Goal: Task Accomplishment & Management: Use online tool/utility

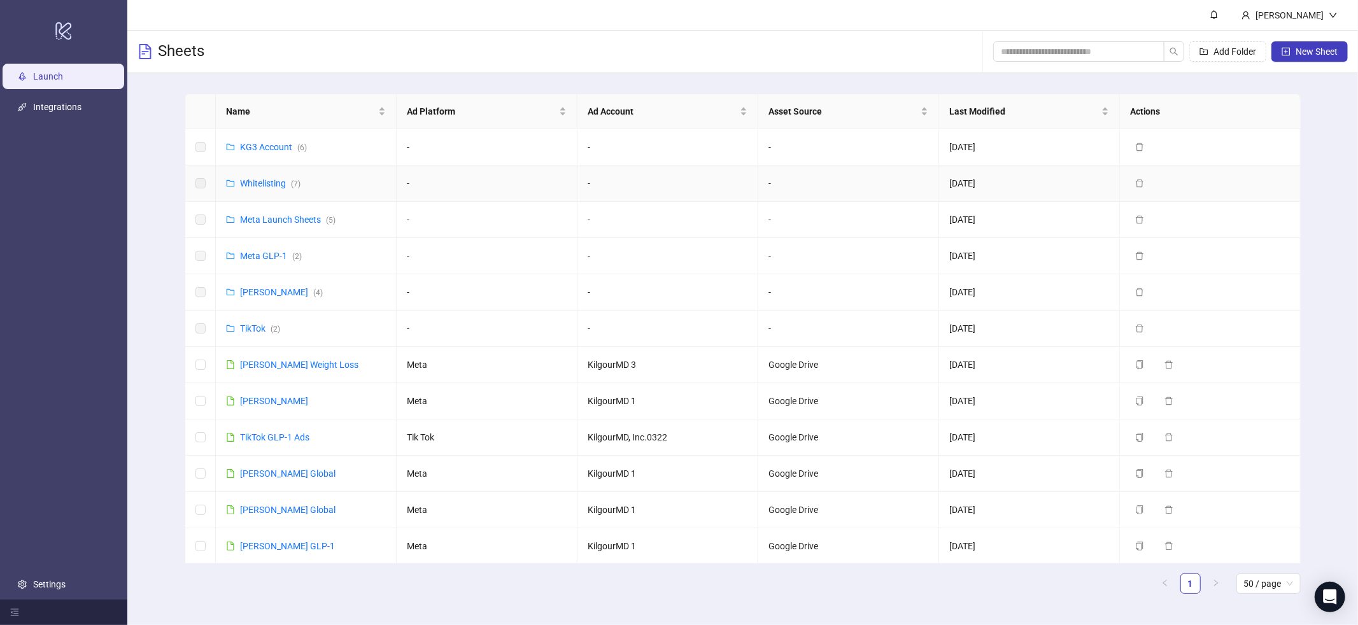
click at [256, 190] on div "Whitelisting ( 7 )" at bounding box center [270, 183] width 60 height 14
click at [260, 176] on td "Whitelisting ( 7 )" at bounding box center [306, 184] width 181 height 36
click at [283, 145] on link "KG3 Account ( 6 )" at bounding box center [273, 147] width 67 height 10
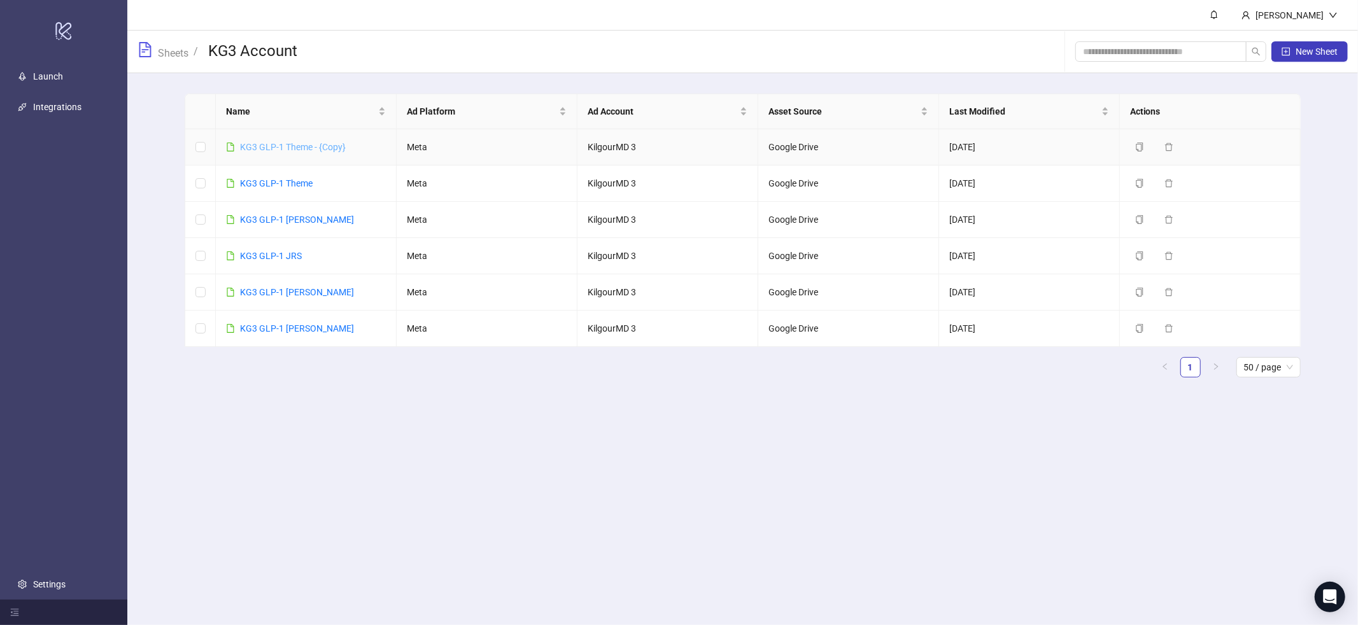
click at [285, 144] on link "KG3 GLP-1 Theme - {Copy}" at bounding box center [293, 147] width 106 height 10
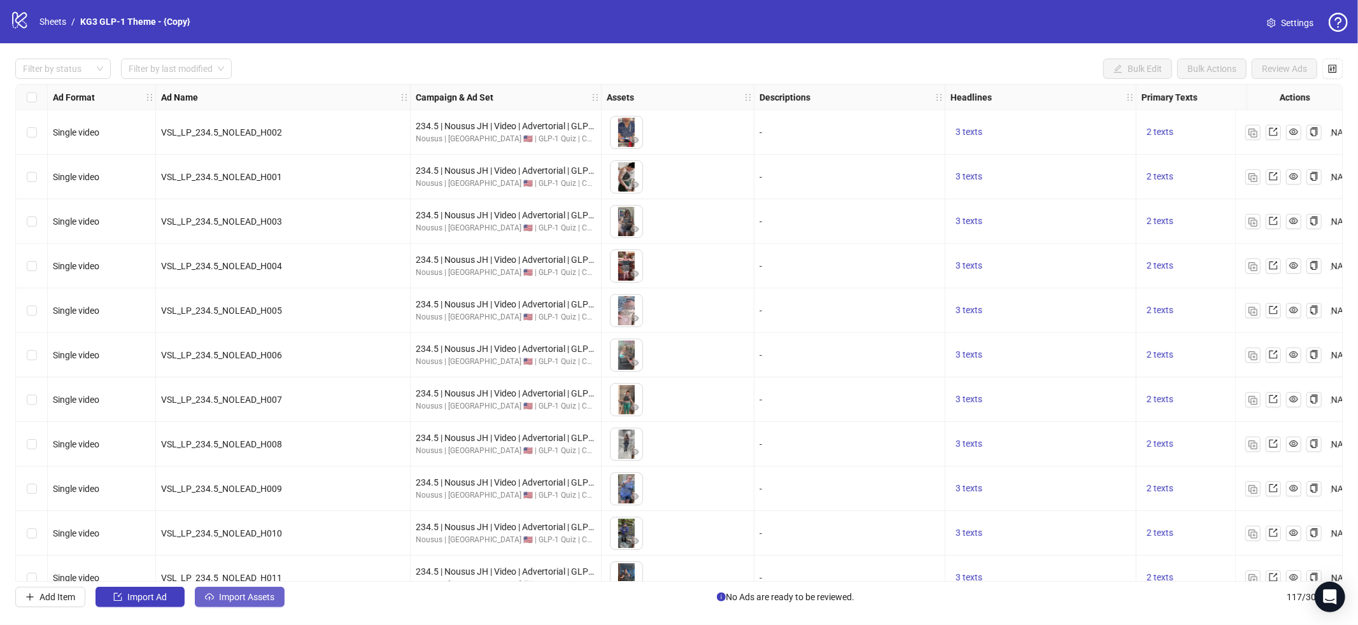
click at [265, 592] on span "Import Assets" at bounding box center [246, 597] width 55 height 10
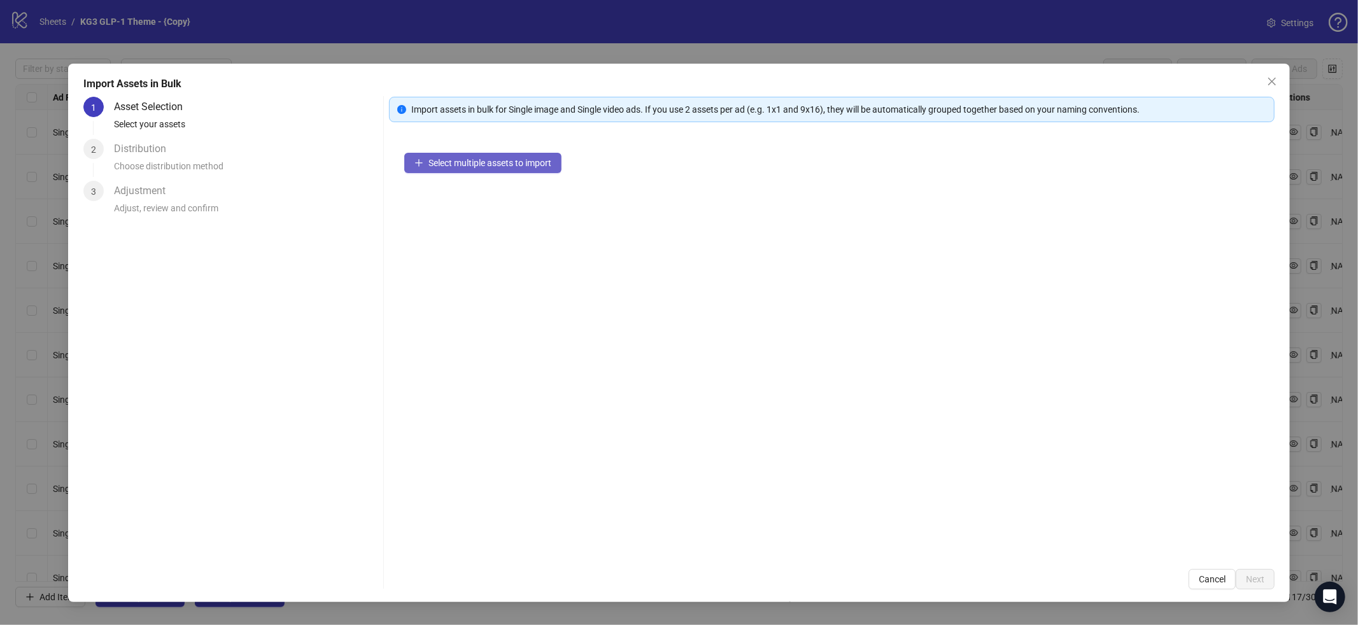
click at [515, 163] on span "Select multiple assets to import" at bounding box center [489, 163] width 123 height 10
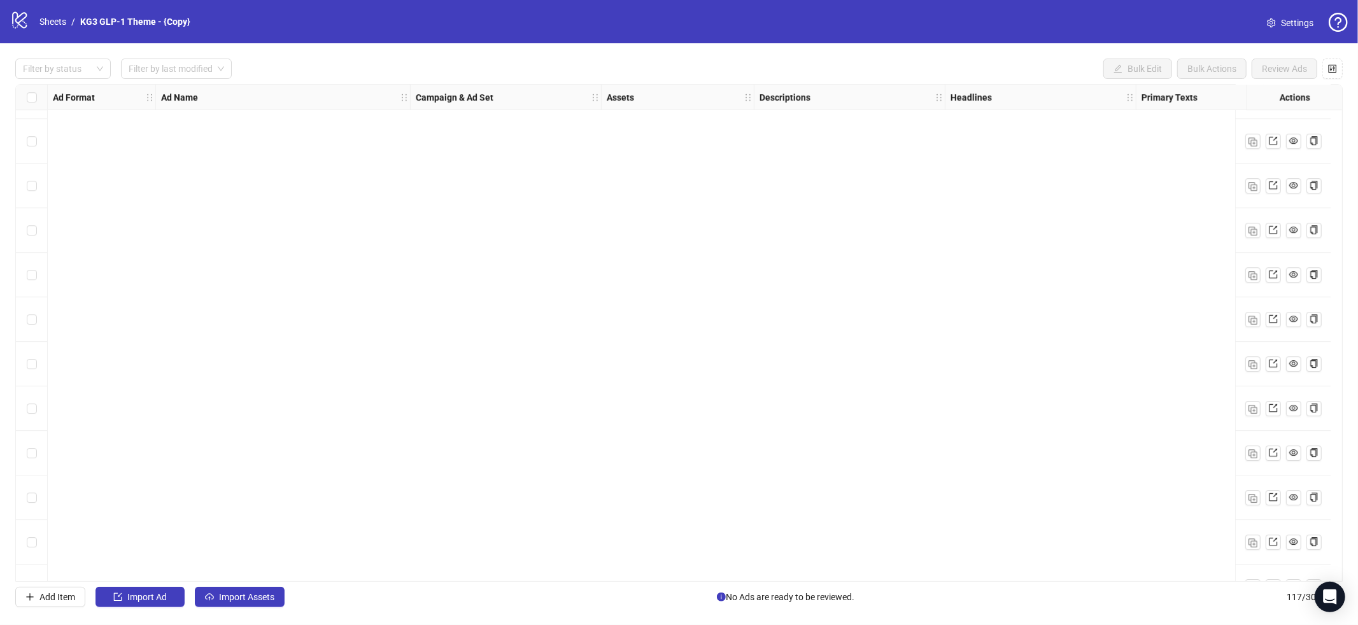
scroll to position [4747, 0]
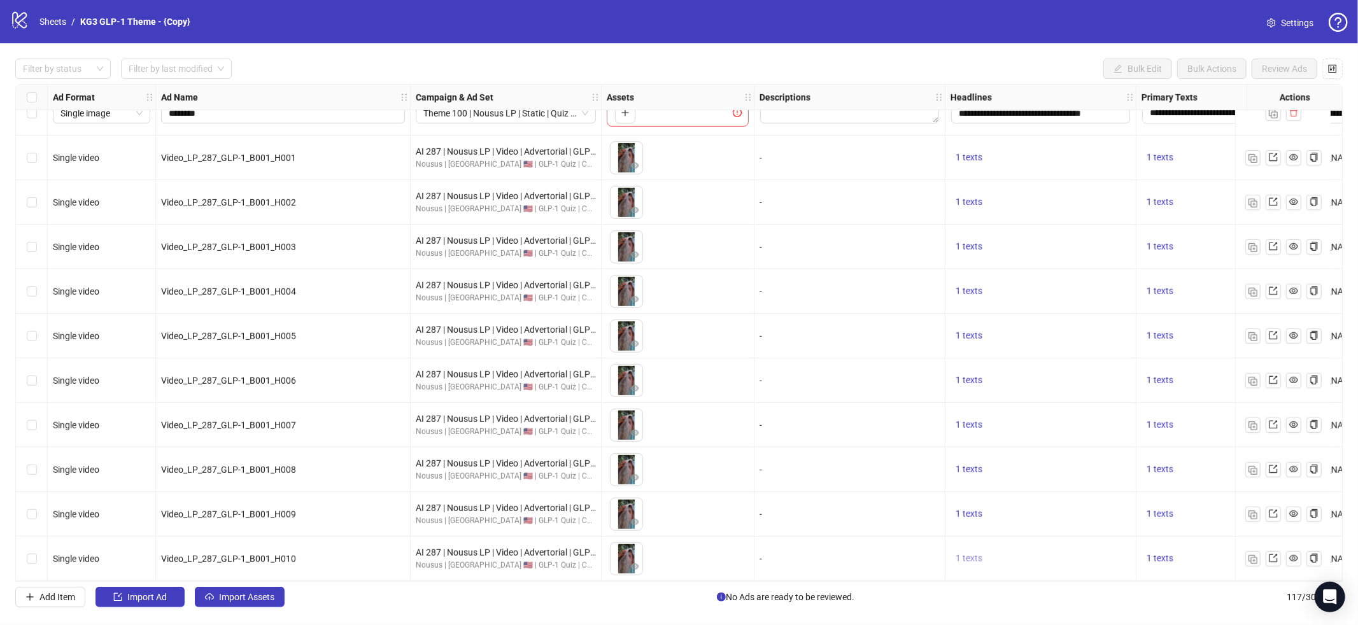
click at [972, 551] on button "1 texts" at bounding box center [968, 558] width 37 height 15
click at [1243, 547] on div at bounding box center [1282, 559] width 95 height 45
click at [1154, 555] on span "1 texts" at bounding box center [1159, 558] width 27 height 10
click at [1162, 557] on span "1 texts" at bounding box center [1159, 558] width 27 height 10
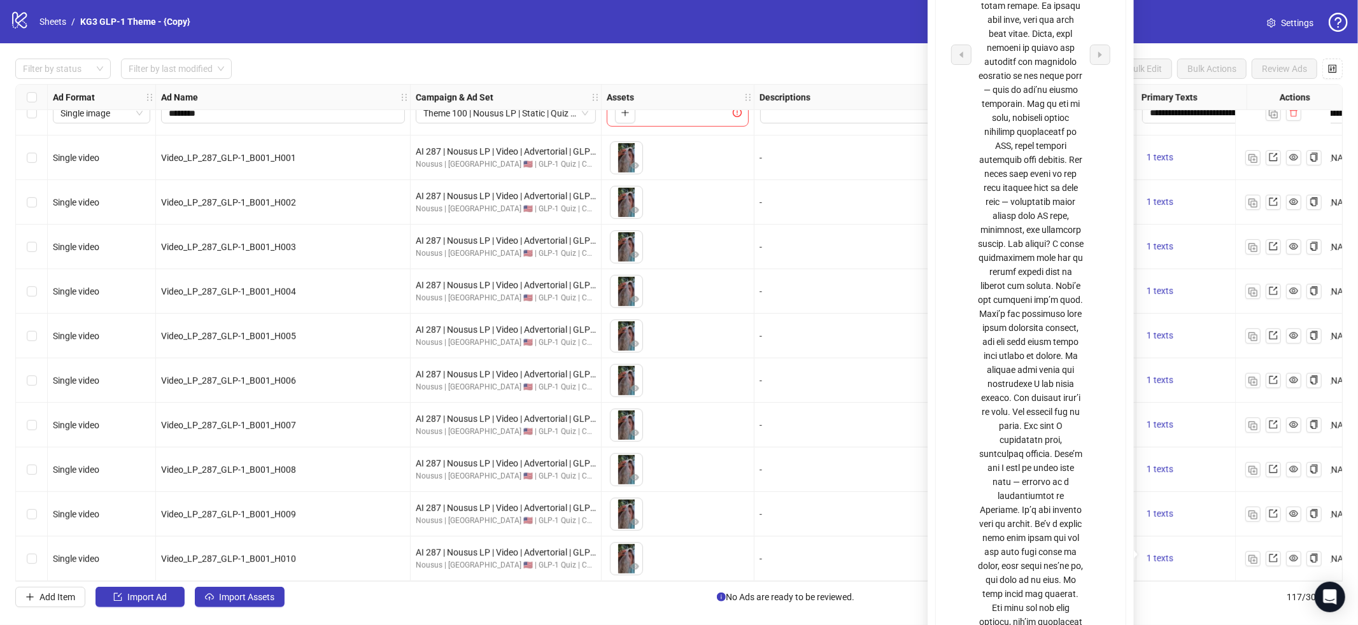
drag, startPoint x: 978, startPoint y: 89, endPoint x: 984, endPoint y: 99, distance: 10.8
click at [982, 94] on div at bounding box center [1031, 55] width 106 height 1484
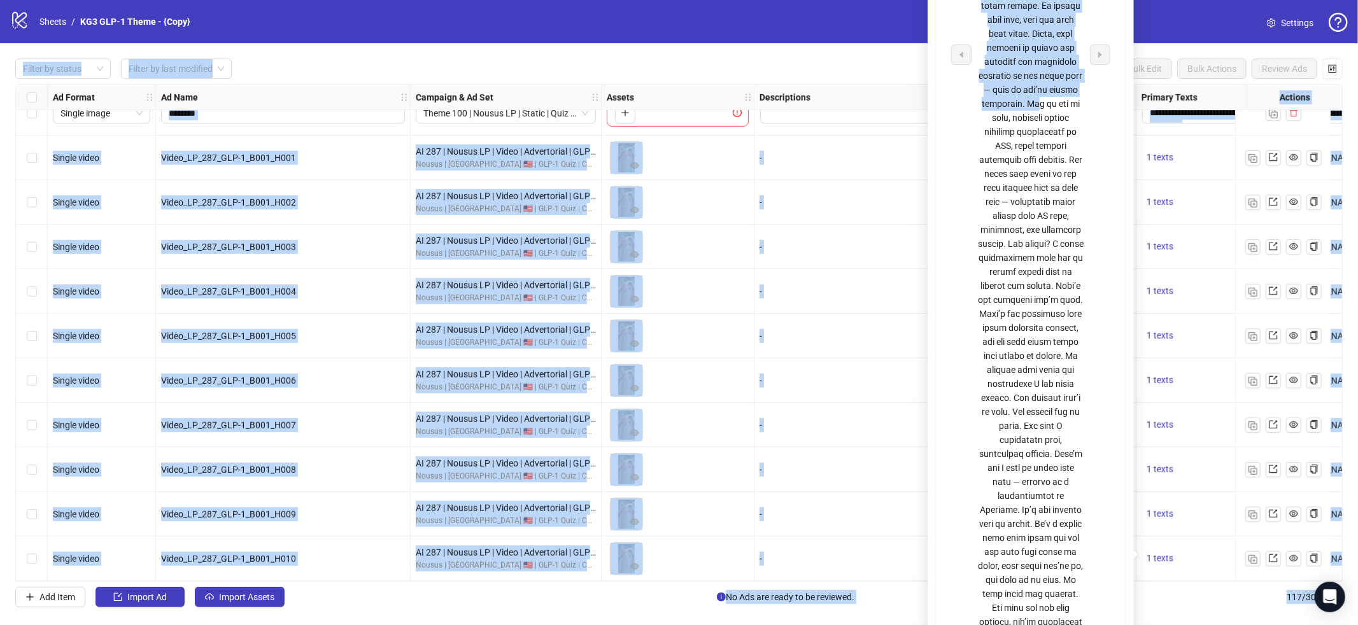
drag, startPoint x: 1003, startPoint y: 44, endPoint x: 1001, endPoint y: -69, distance: 113.3
click at [1001, 0] on html "logo/logo-mobile Sheets / KG3 GLP-1 Theme - {Copy} Settings Filter by status Fi…" at bounding box center [679, 312] width 1358 height 625
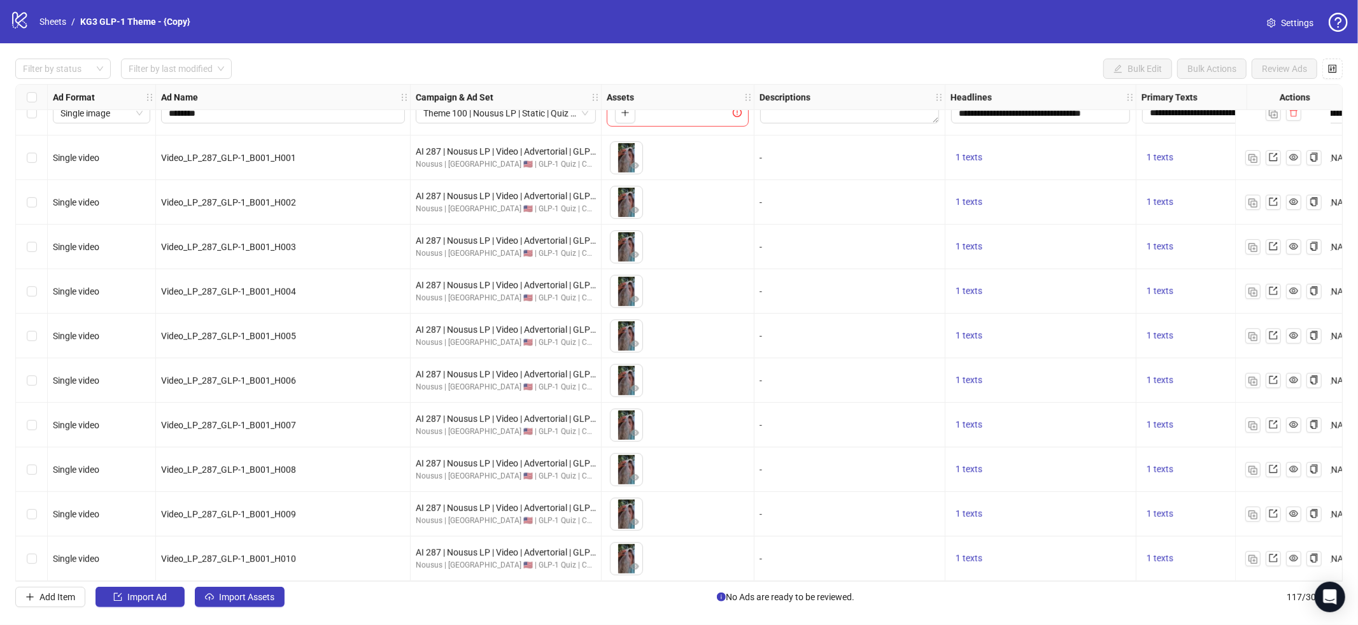
click at [847, 346] on div "Ad Format Ad Name Campaign & Ad Set Assets Descriptions Headlines Primary Texts…" at bounding box center [678, 333] width 1327 height 498
click at [241, 607] on div "**********" at bounding box center [679, 332] width 1358 height 579
click at [248, 610] on div "**********" at bounding box center [679, 332] width 1358 height 579
click at [252, 592] on span "Import Assets" at bounding box center [246, 597] width 55 height 10
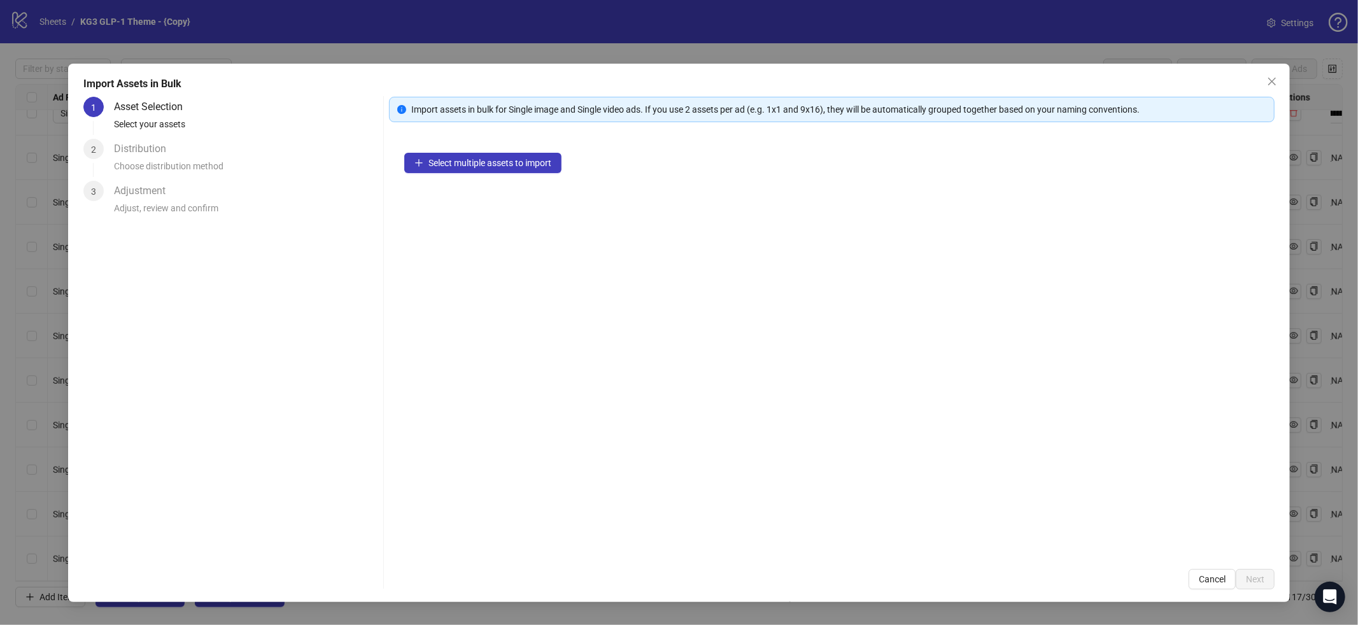
click at [248, 602] on div "Import Assets in Bulk 1 Asset Selection Select your assets 2 Distribution Choos…" at bounding box center [679, 312] width 1358 height 625
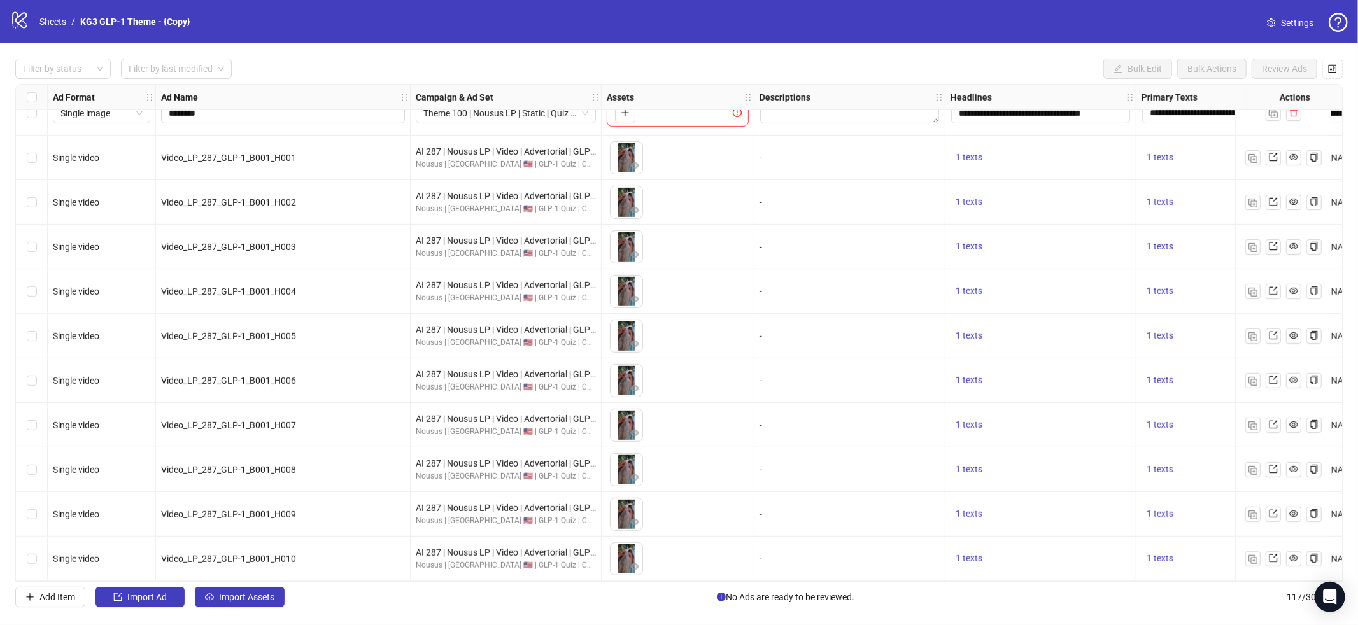
click at [251, 617] on div "**********" at bounding box center [679, 332] width 1358 height 579
click at [258, 602] on span "Import Assets" at bounding box center [246, 597] width 55 height 10
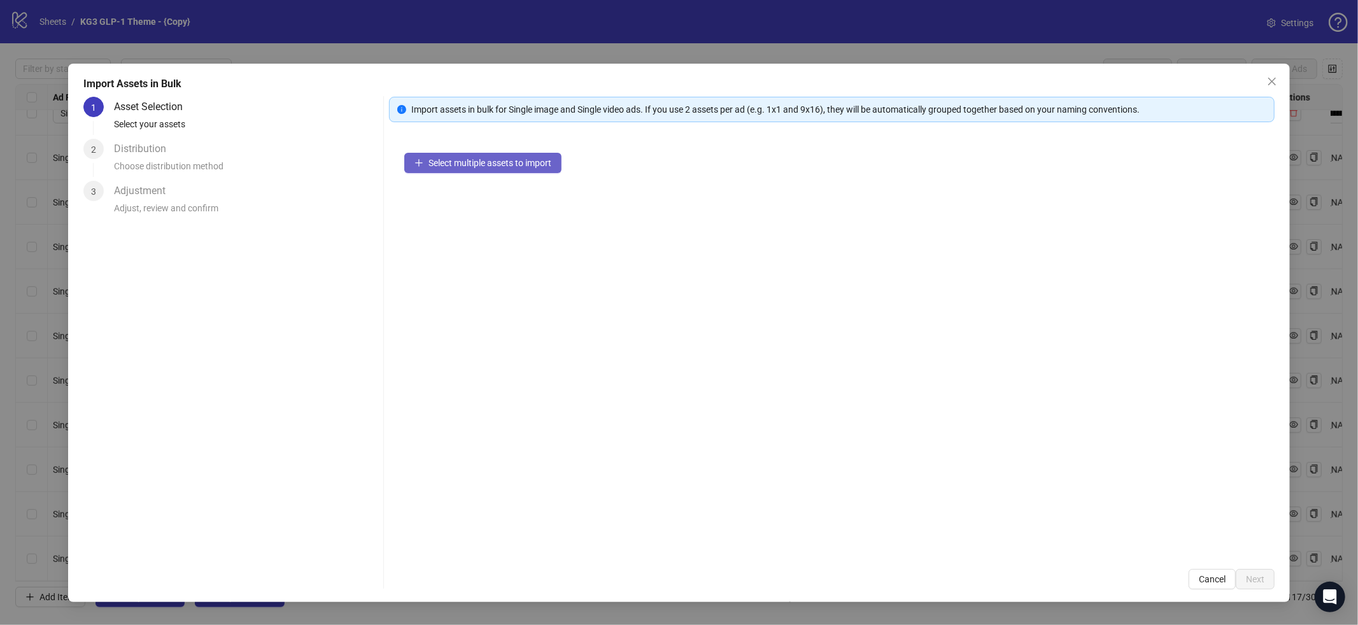
click at [459, 154] on div "Select multiple assets to import" at bounding box center [831, 345] width 885 height 416
click at [462, 162] on span "Select multiple assets to import" at bounding box center [489, 163] width 123 height 10
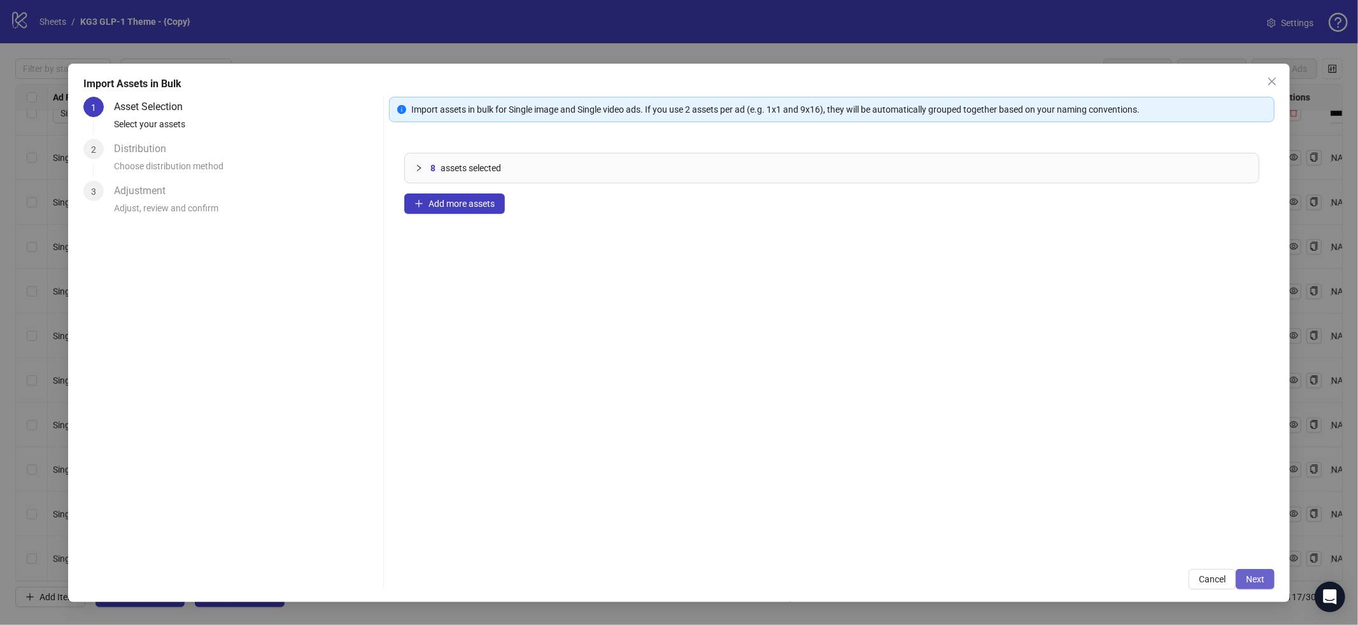
click at [1242, 585] on button "Next" at bounding box center [1255, 579] width 39 height 20
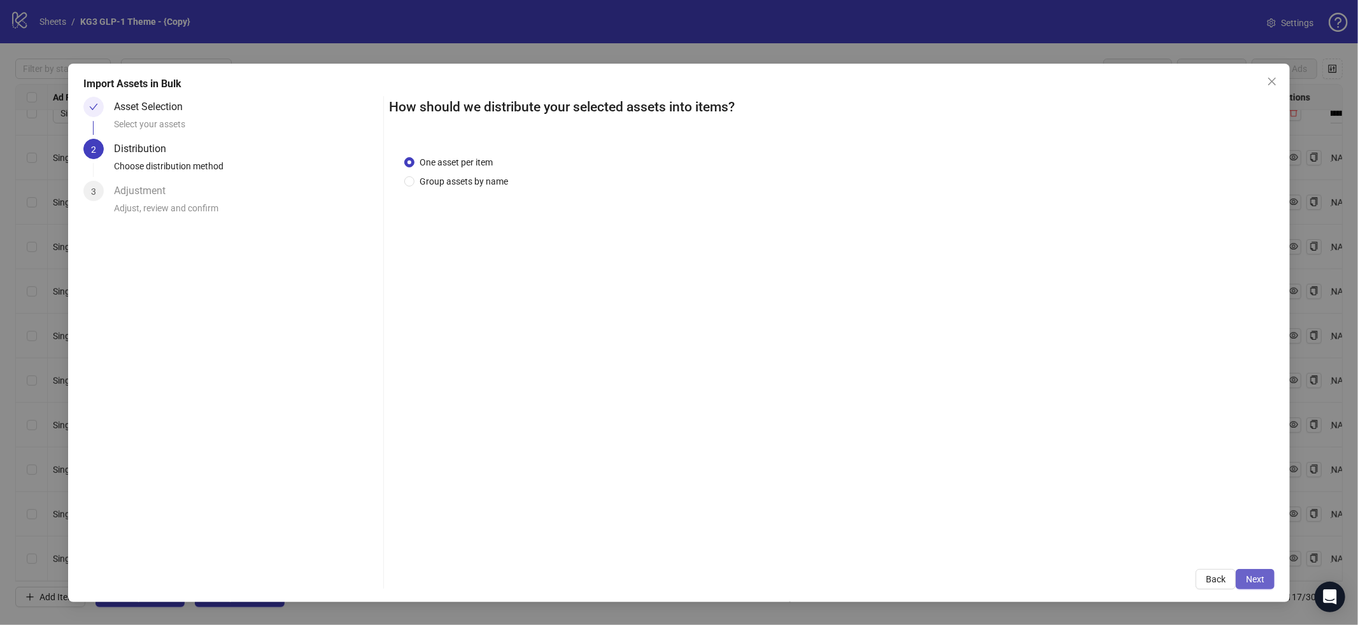
click at [1244, 566] on div "How should we distribute your selected assets into items? One asset per item Gr…" at bounding box center [831, 343] width 885 height 493
click at [1248, 570] on button "Next" at bounding box center [1255, 579] width 39 height 20
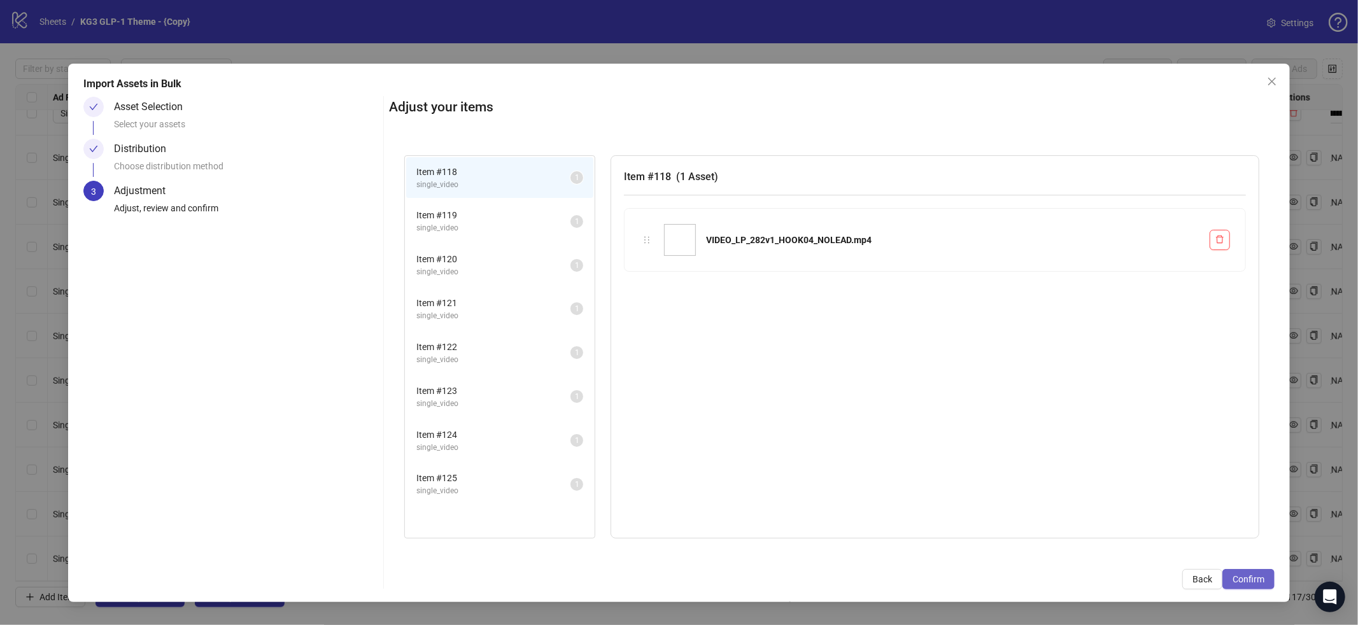
click at [1254, 581] on span "Confirm" at bounding box center [1248, 579] width 32 height 10
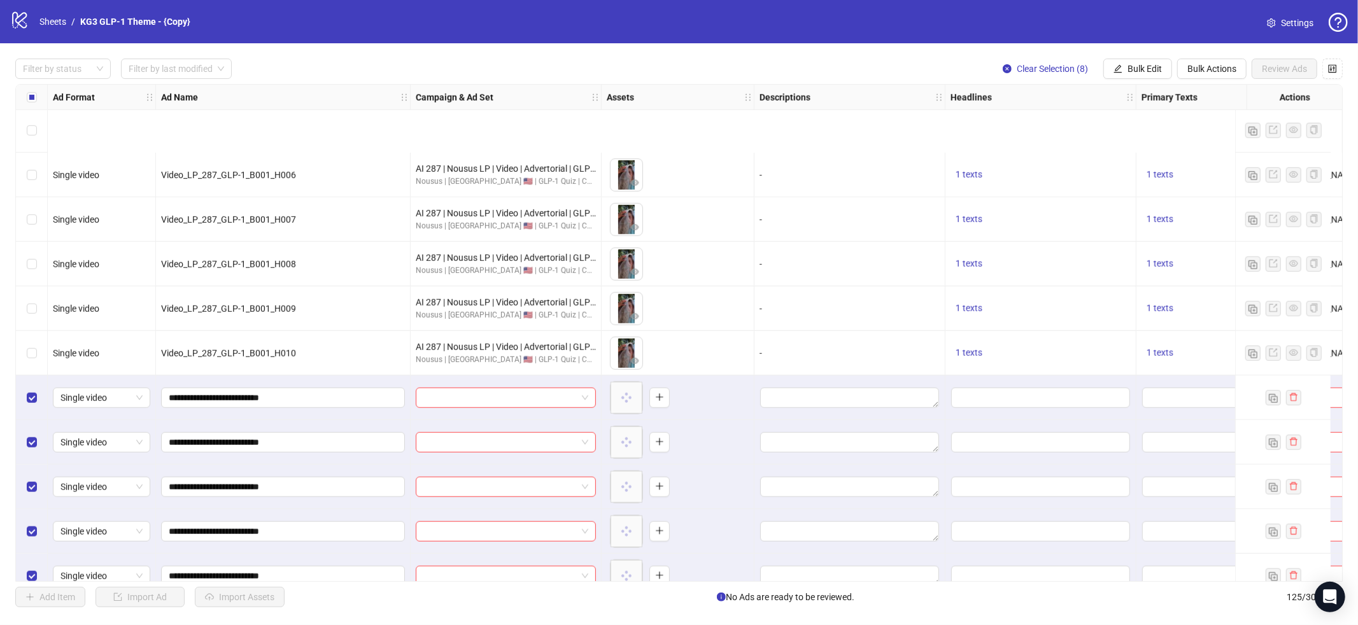
scroll to position [5103, 0]
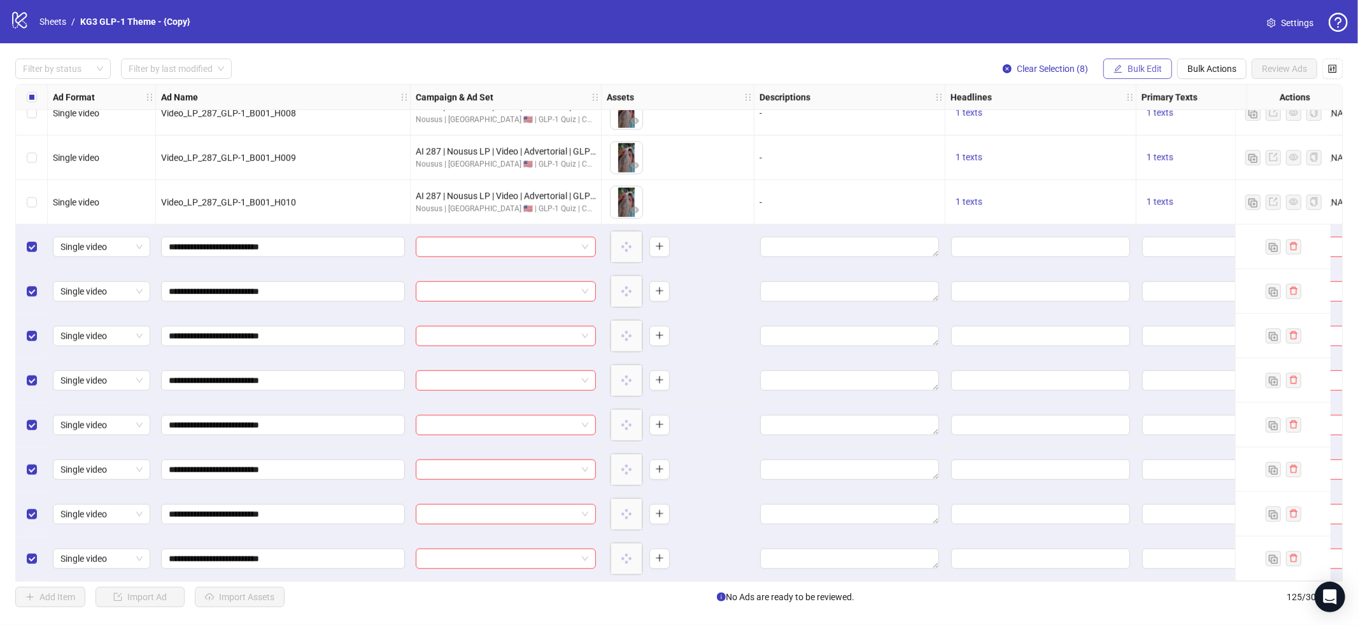
click at [1146, 70] on span "Bulk Edit" at bounding box center [1144, 69] width 34 height 10
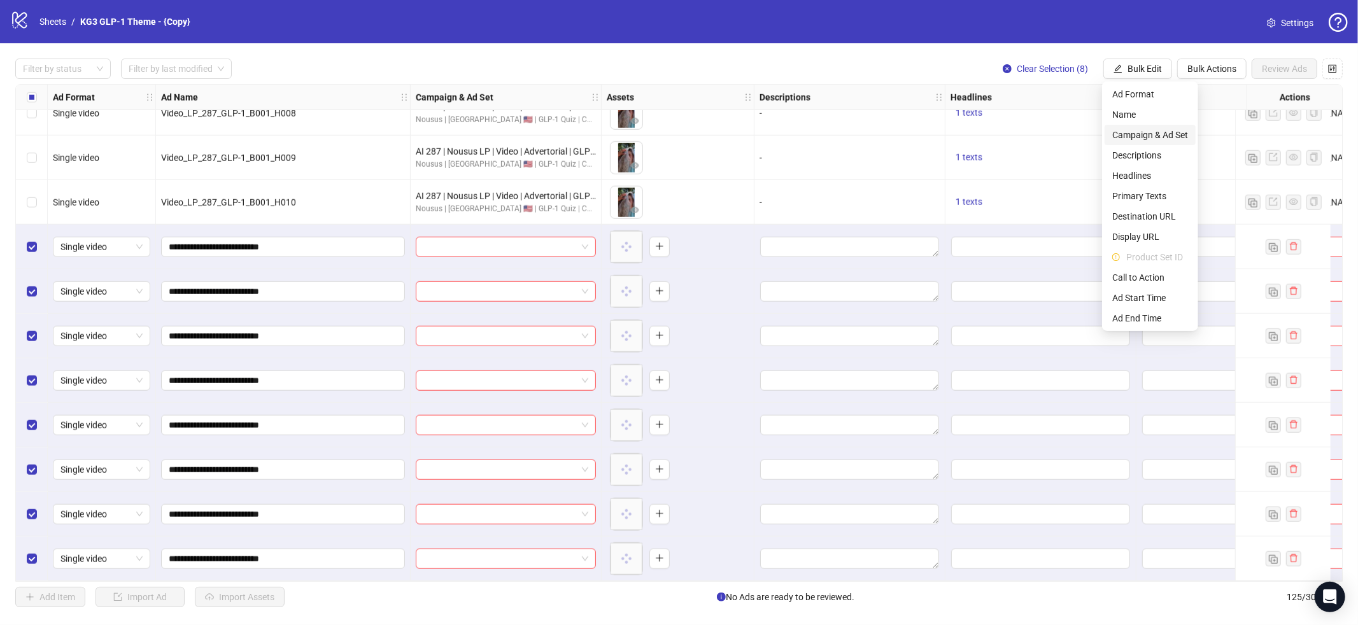
click at [1131, 139] on span "Campaign & Ad Set" at bounding box center [1150, 135] width 76 height 14
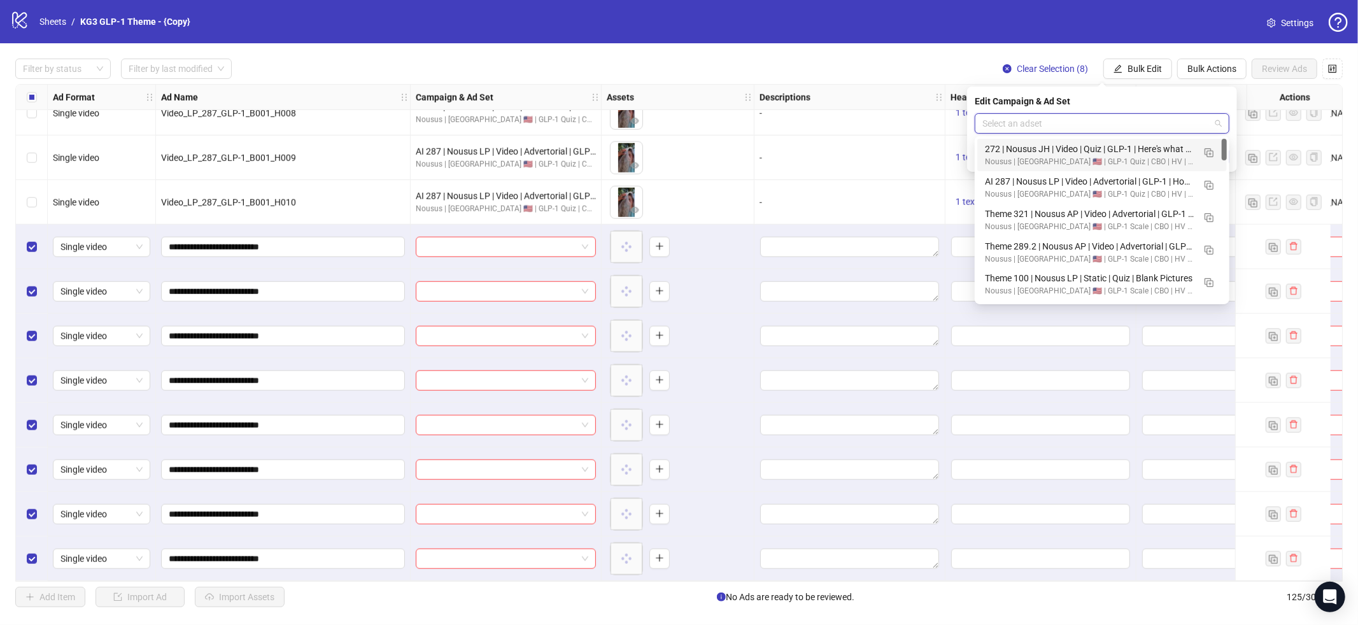
click at [1134, 129] on input "search" at bounding box center [1096, 123] width 228 height 19
click at [1206, 154] on img "button" at bounding box center [1208, 152] width 9 height 9
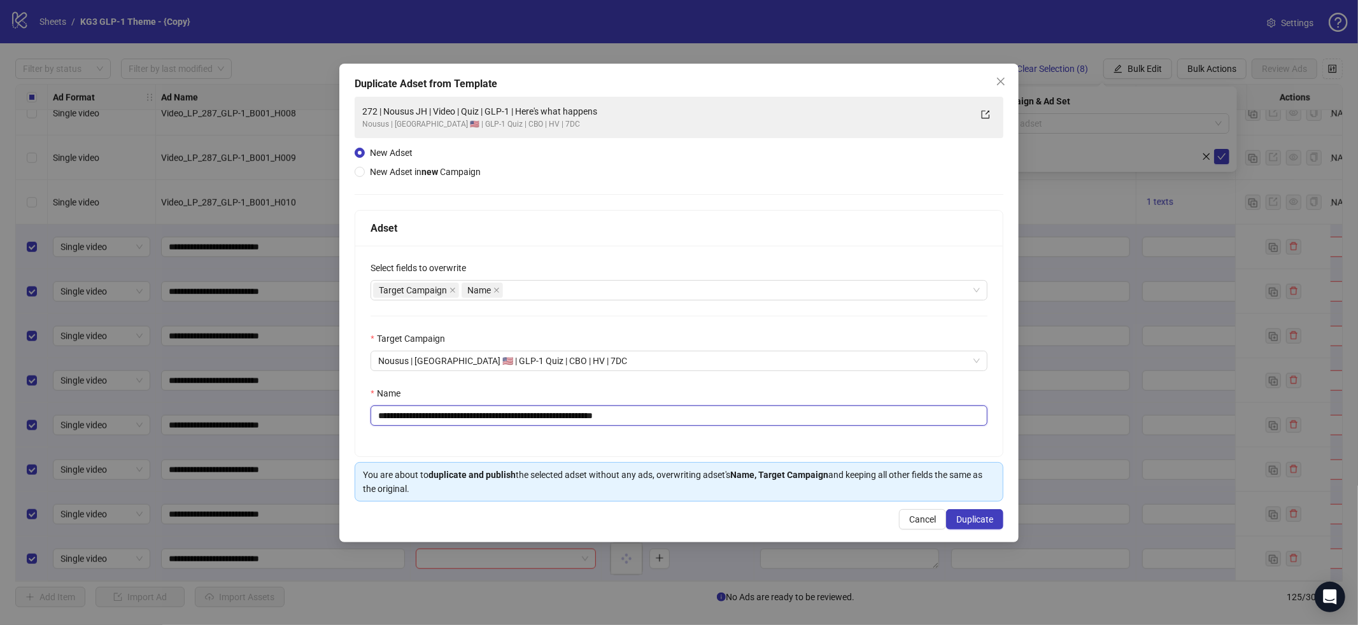
click at [784, 421] on input "**********" at bounding box center [678, 415] width 617 height 20
paste input "text"
type input "**********"
click at [966, 515] on span "Duplicate" at bounding box center [974, 519] width 37 height 10
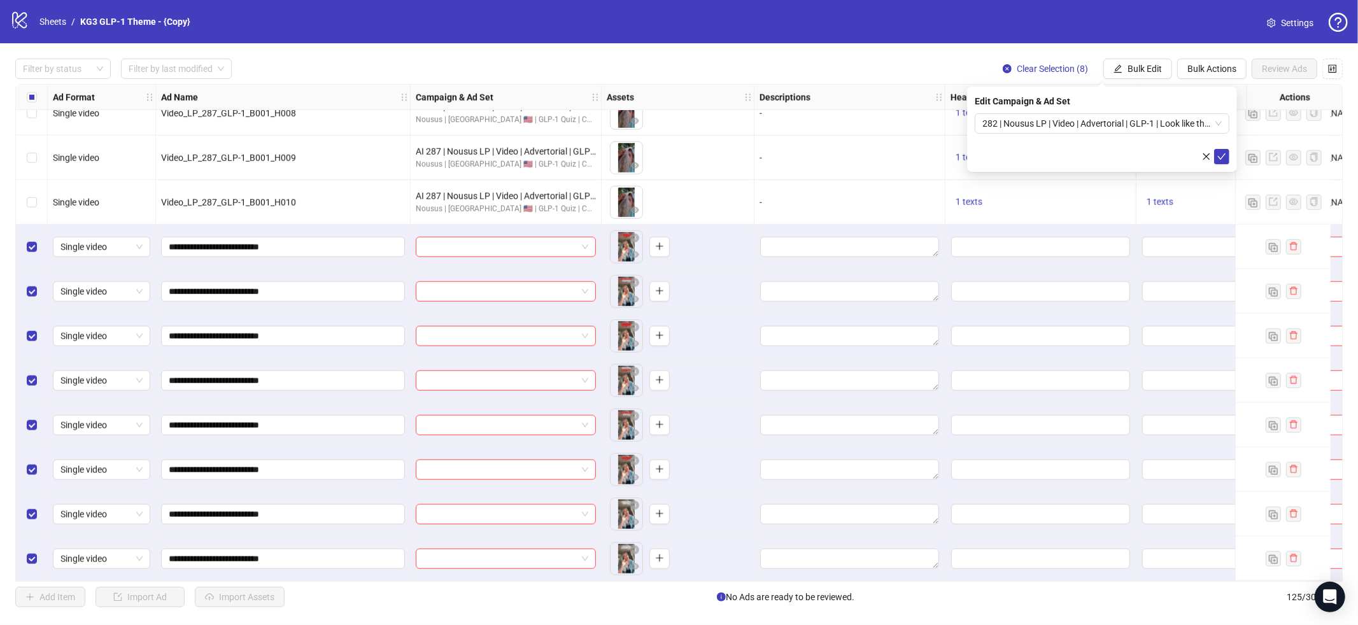
click at [1220, 165] on div "Edit Campaign & Ad Set 282 | Nousus LP | Video | Advertorial | GLP-1 | Look lik…" at bounding box center [1102, 129] width 270 height 85
click at [1220, 163] on button "submit" at bounding box center [1221, 156] width 15 height 15
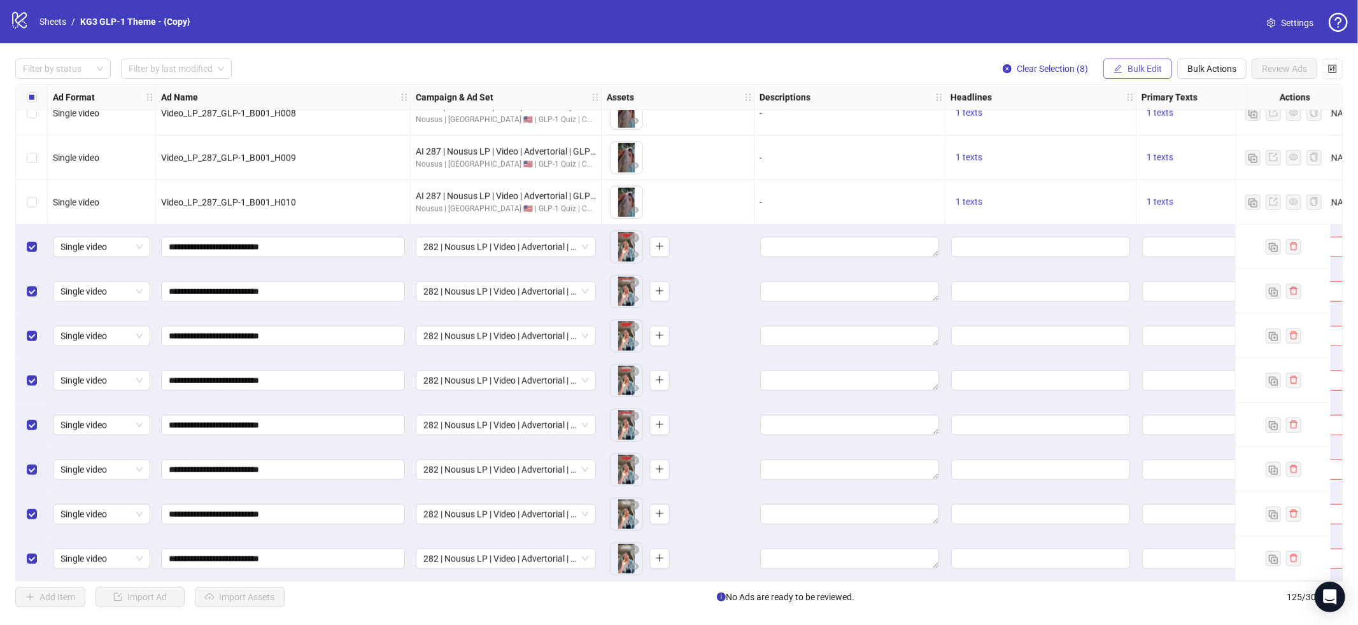
click at [1150, 78] on button "Bulk Edit" at bounding box center [1137, 69] width 69 height 20
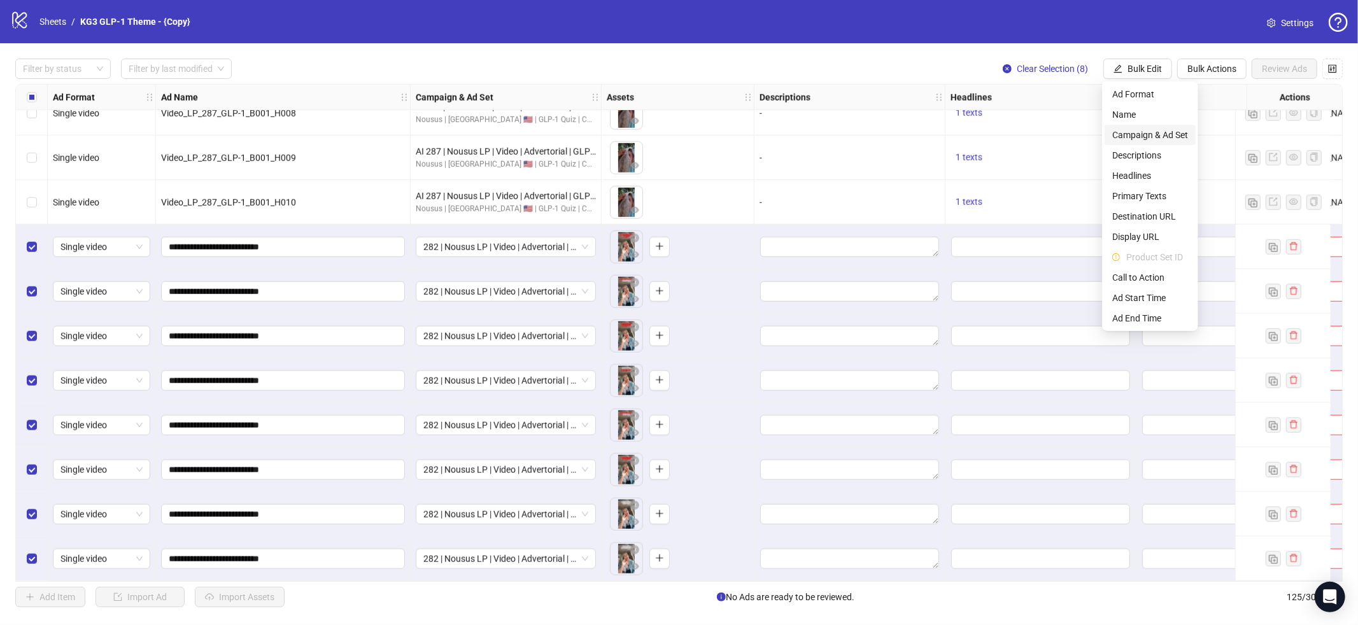
click at [1133, 133] on span "Campaign & Ad Set" at bounding box center [1150, 135] width 76 height 14
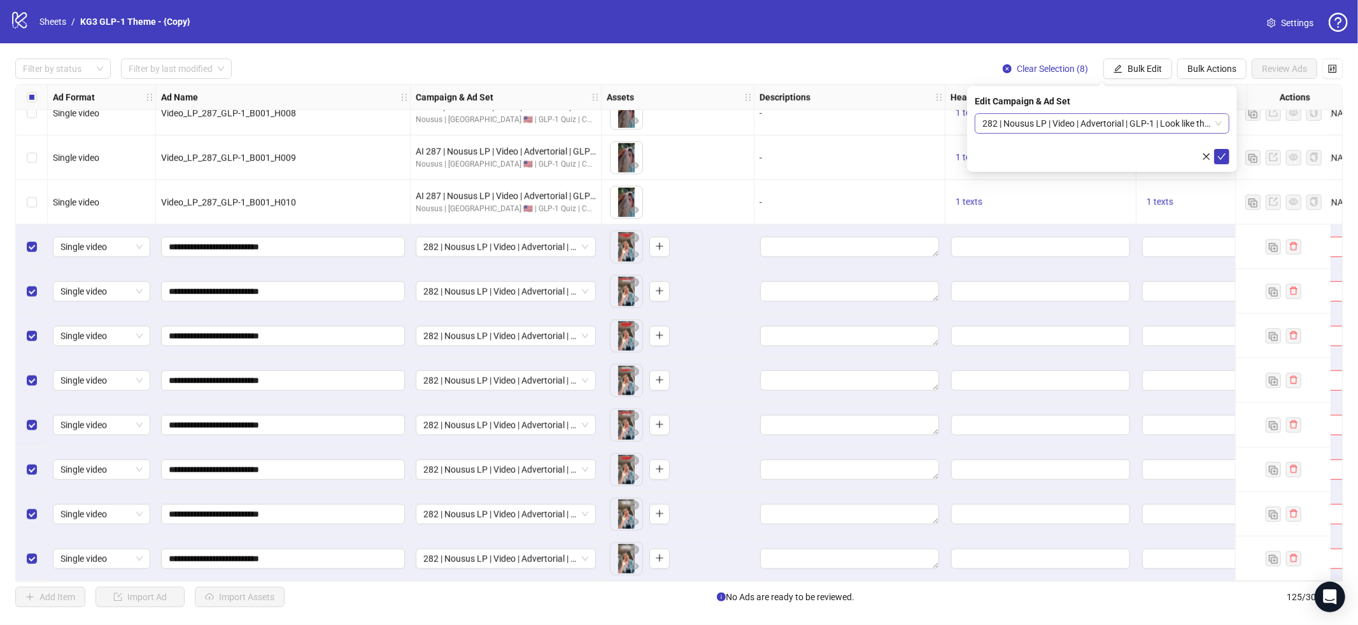
click at [1129, 116] on span "282 | Nousus LP | Video | Advertorial | GLP-1 | Look like this" at bounding box center [1101, 123] width 239 height 19
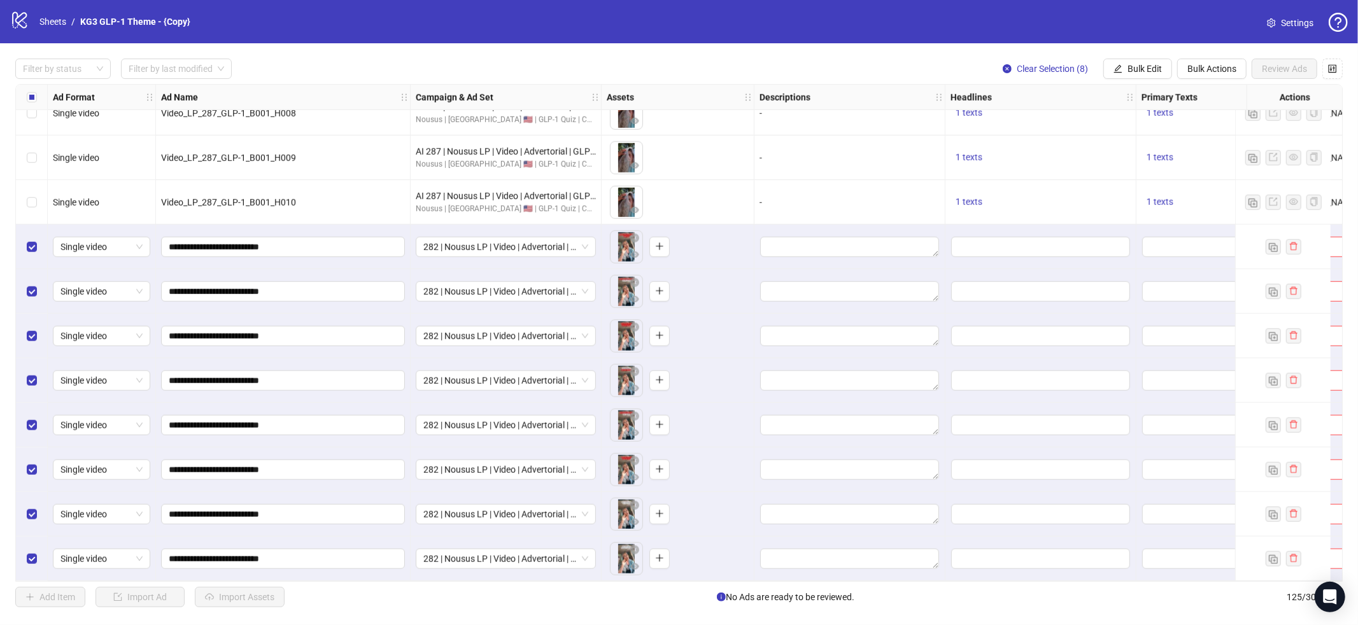
click at [34, 89] on div "Select all rows" at bounding box center [32, 97] width 32 height 25
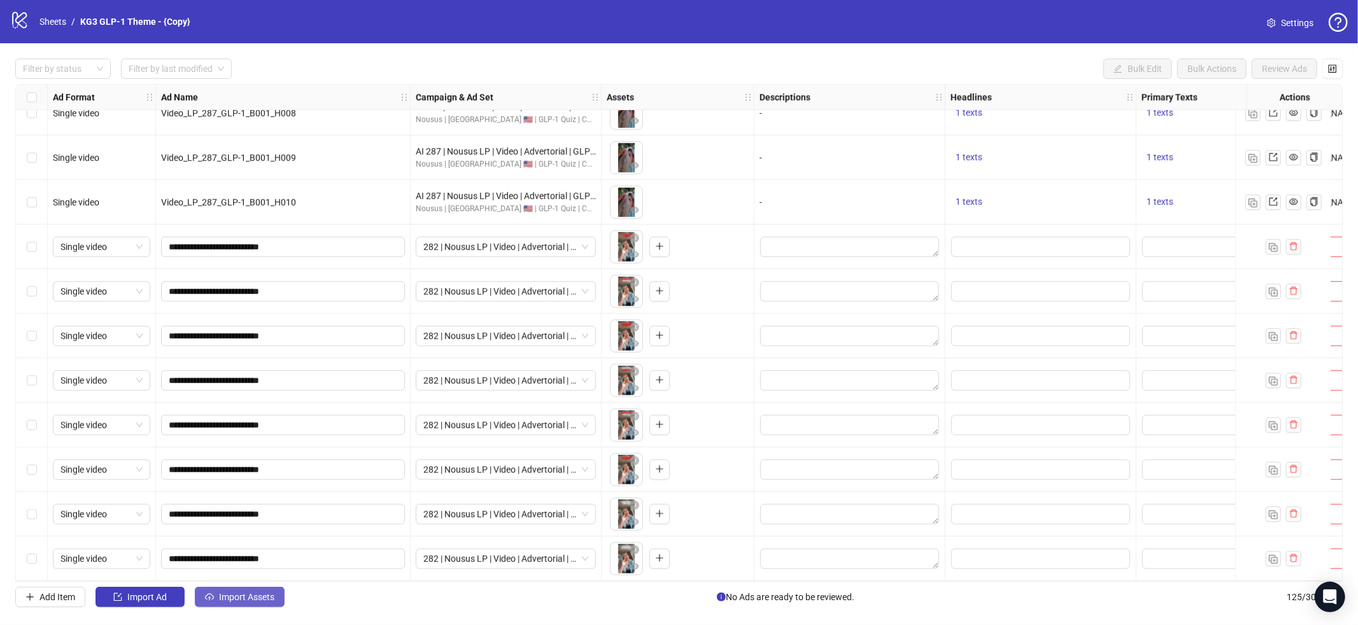
click at [229, 600] on span "Import Assets" at bounding box center [246, 597] width 55 height 10
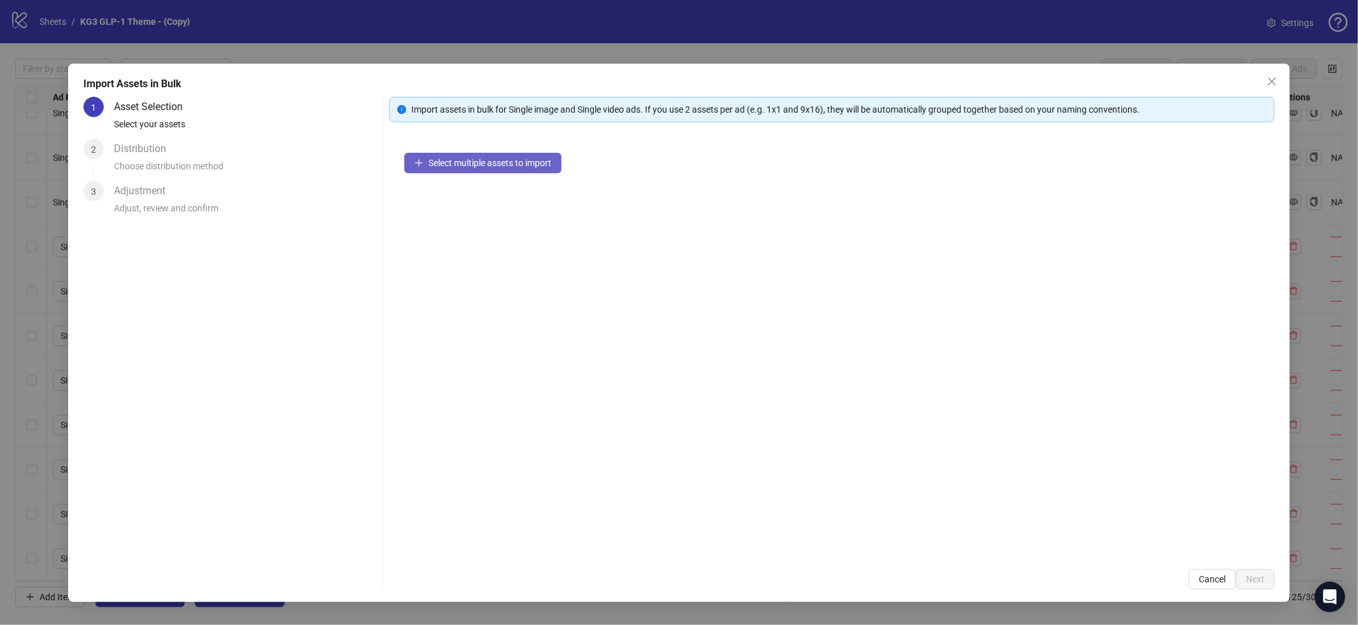
click at [544, 155] on button "Select multiple assets to import" at bounding box center [482, 163] width 157 height 20
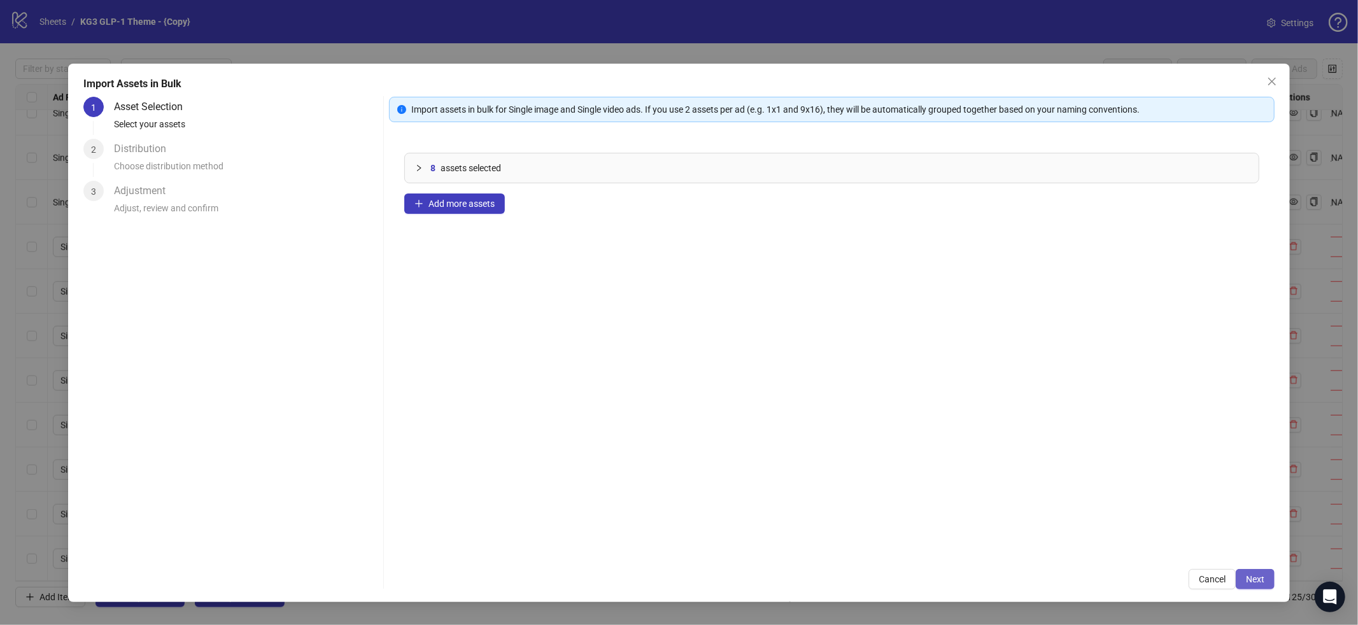
click at [1273, 577] on button "Next" at bounding box center [1255, 579] width 39 height 20
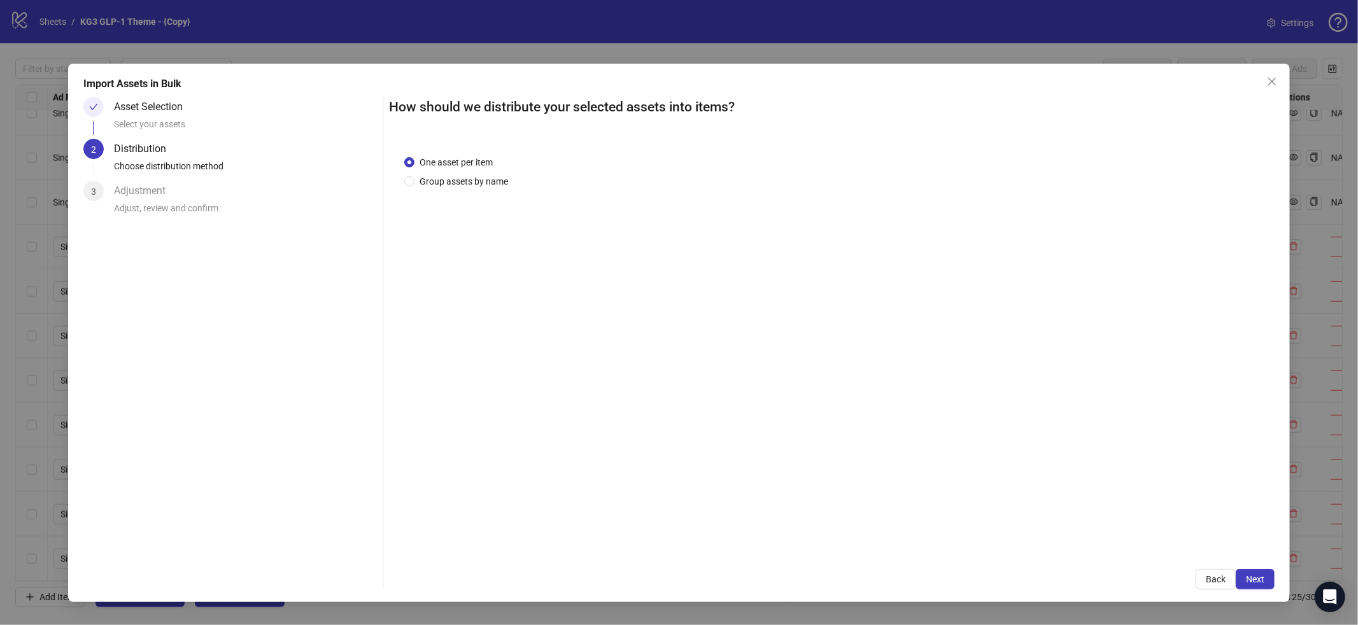
click at [1258, 547] on div "One asset per item Group assets by name" at bounding box center [831, 347] width 885 height 414
click at [1257, 567] on div "How should we distribute your selected assets into items? One asset per item Gr…" at bounding box center [831, 343] width 885 height 493
click at [1263, 579] on span "Next" at bounding box center [1255, 579] width 18 height 10
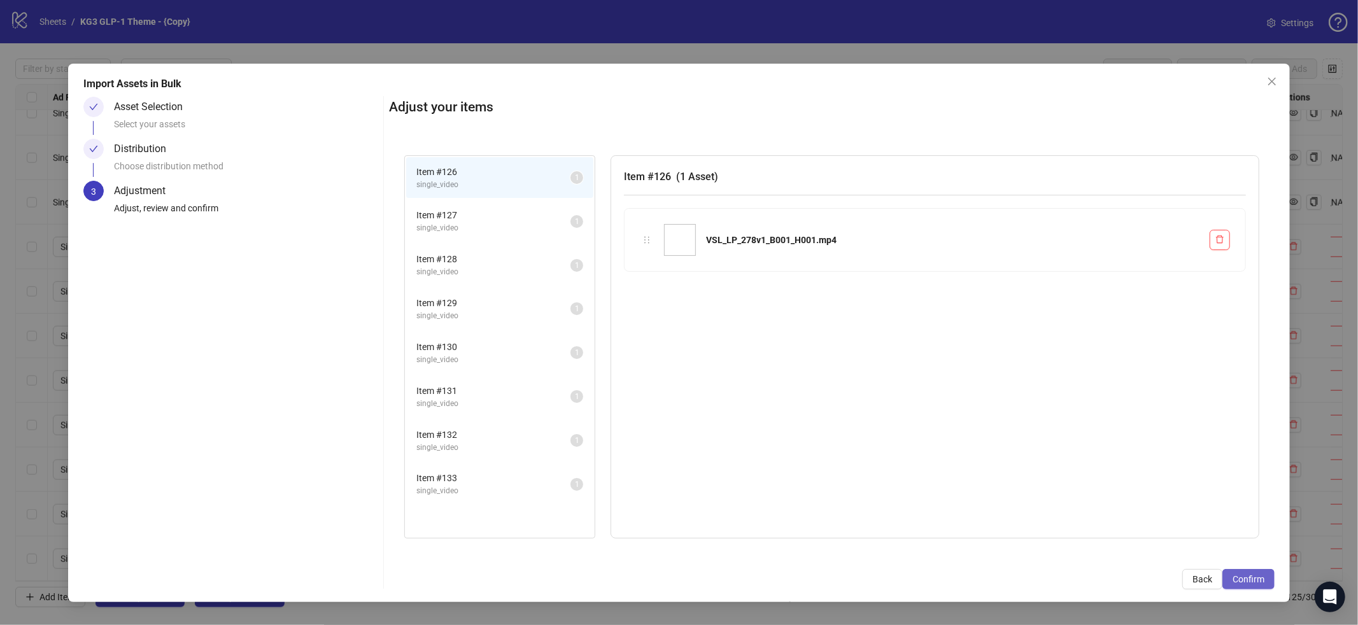
click at [1264, 590] on div "Import Assets in Bulk Asset Selection Select your assets Distribution Choose di…" at bounding box center [679, 333] width 1222 height 539
click at [1271, 577] on button "Confirm" at bounding box center [1248, 579] width 52 height 20
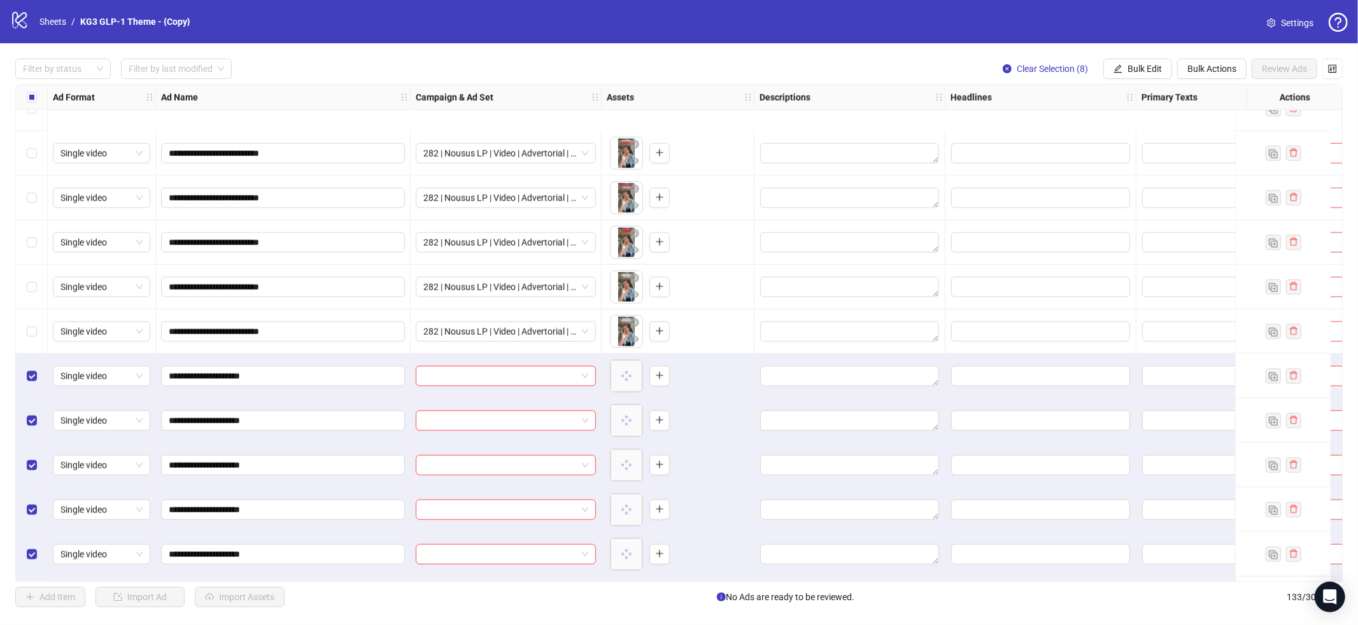
scroll to position [5460, 0]
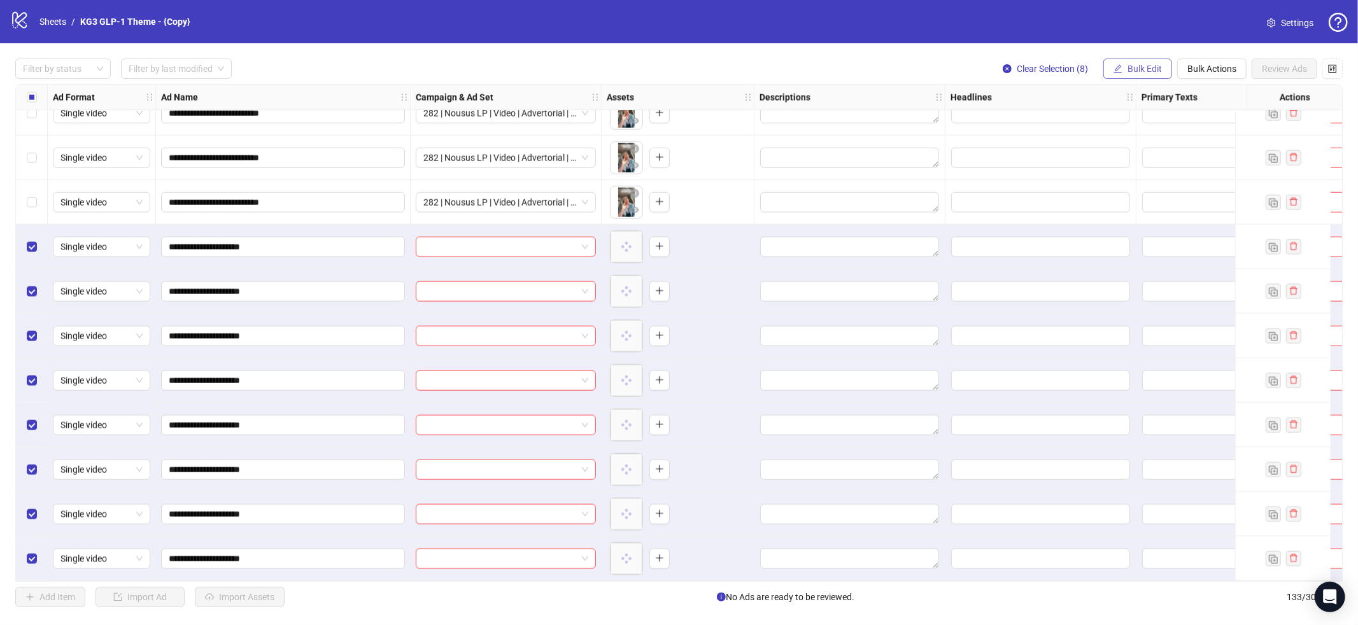
click at [1138, 74] on button "Bulk Edit" at bounding box center [1137, 69] width 69 height 20
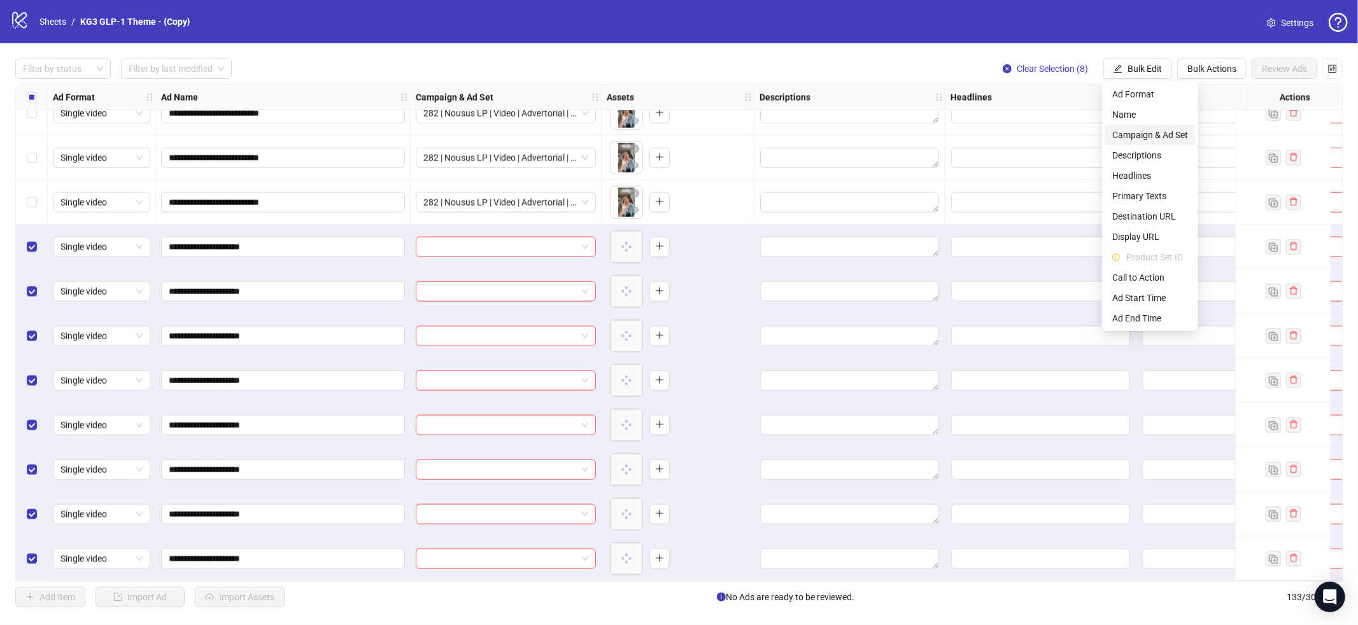
click at [1146, 132] on span "Campaign & Ad Set" at bounding box center [1150, 135] width 76 height 14
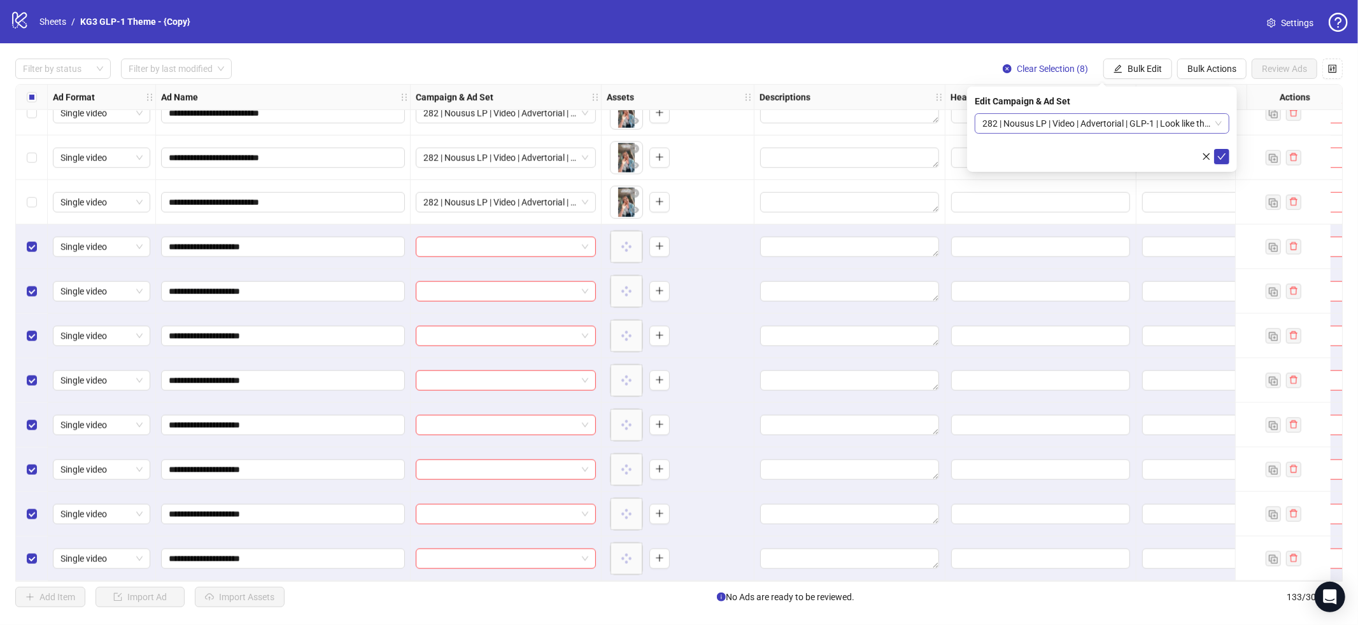
click at [1137, 120] on span "282 | Nousus LP | Video | Advertorial | GLP-1 | Look like this" at bounding box center [1101, 123] width 239 height 19
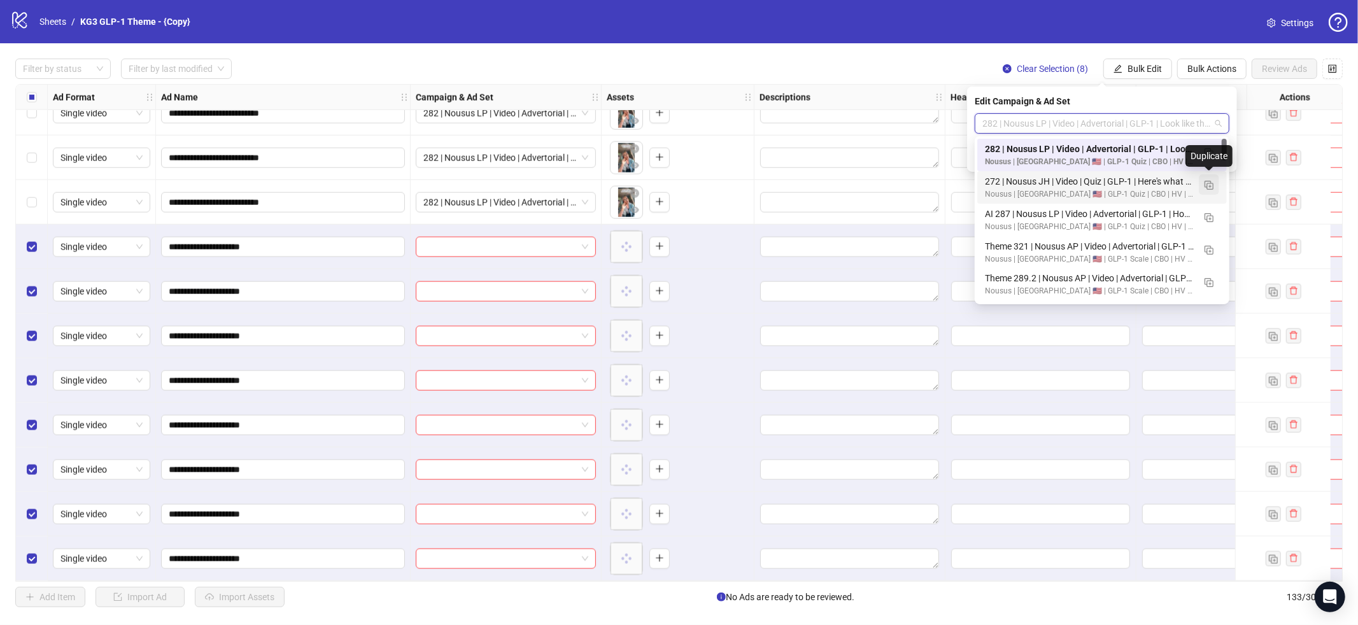
click at [1209, 184] on img "button" at bounding box center [1208, 185] width 9 height 9
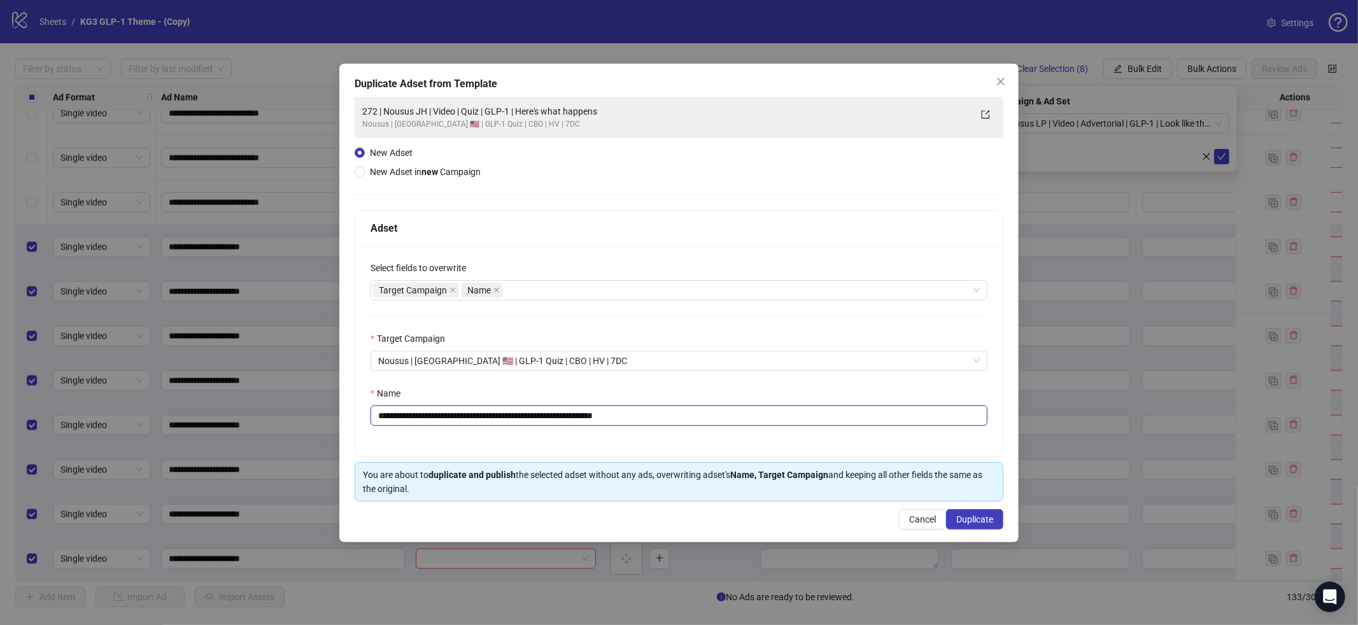
click at [717, 423] on input "**********" at bounding box center [678, 415] width 617 height 20
paste input "text"
type input "**********"
click at [973, 535] on div "**********" at bounding box center [678, 303] width 679 height 479
click at [969, 521] on span "Duplicate" at bounding box center [974, 519] width 37 height 10
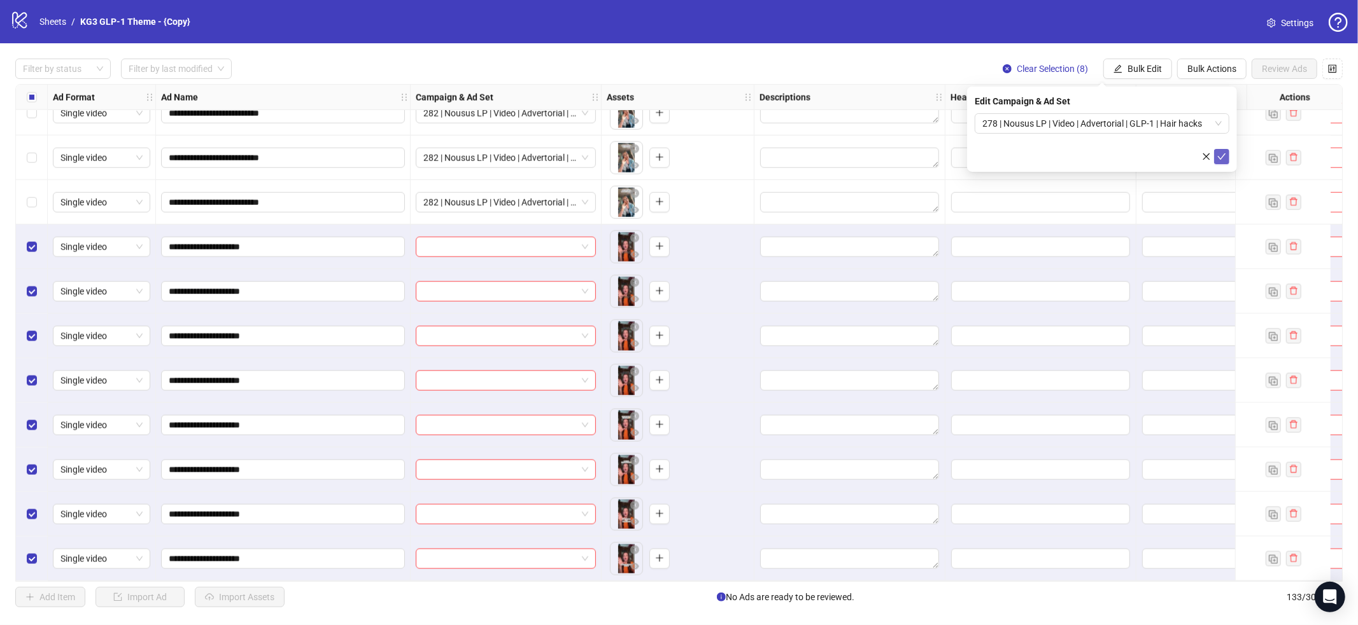
click at [1223, 157] on icon "check" at bounding box center [1221, 156] width 9 height 9
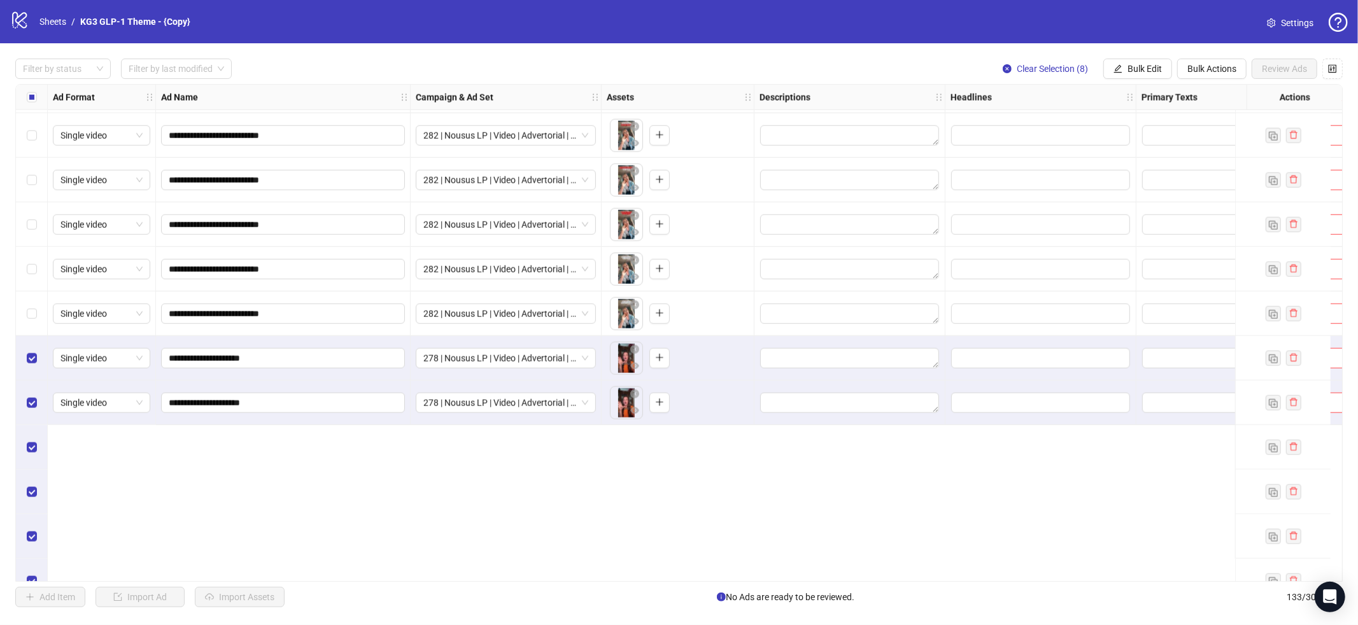
scroll to position [5100, 0]
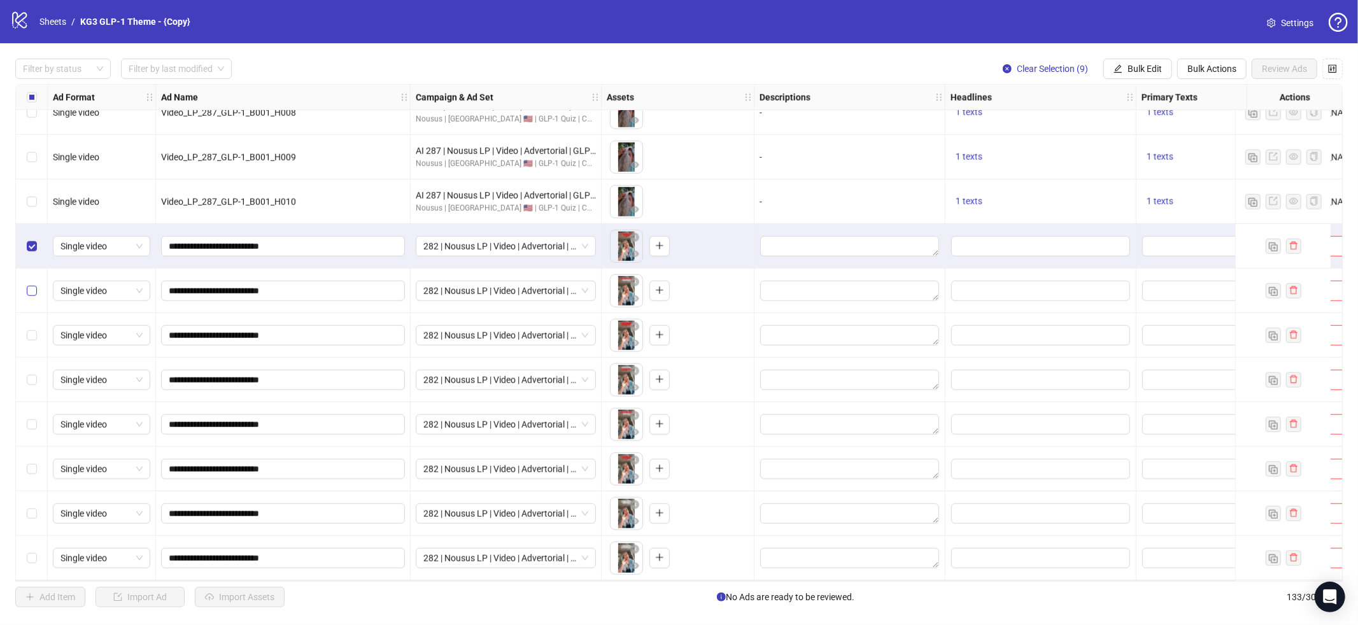
click at [34, 296] on label "Select row 119" at bounding box center [32, 291] width 10 height 14
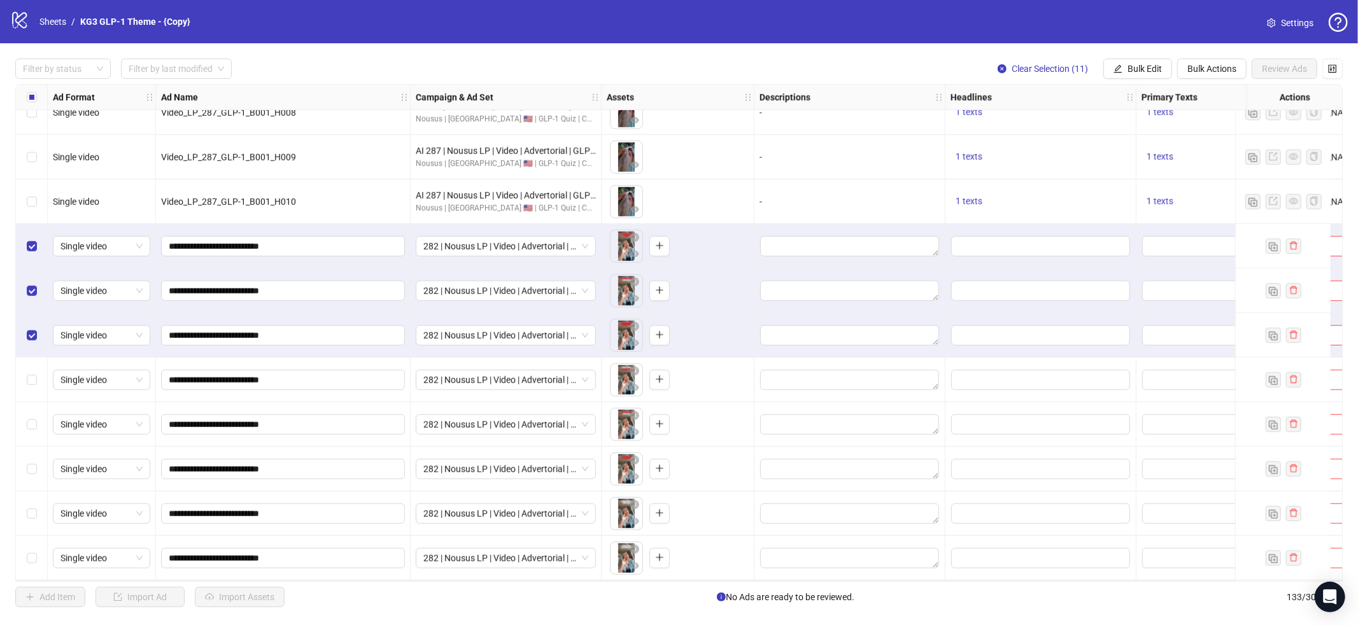
click at [38, 393] on div "Select row 121" at bounding box center [32, 380] width 32 height 45
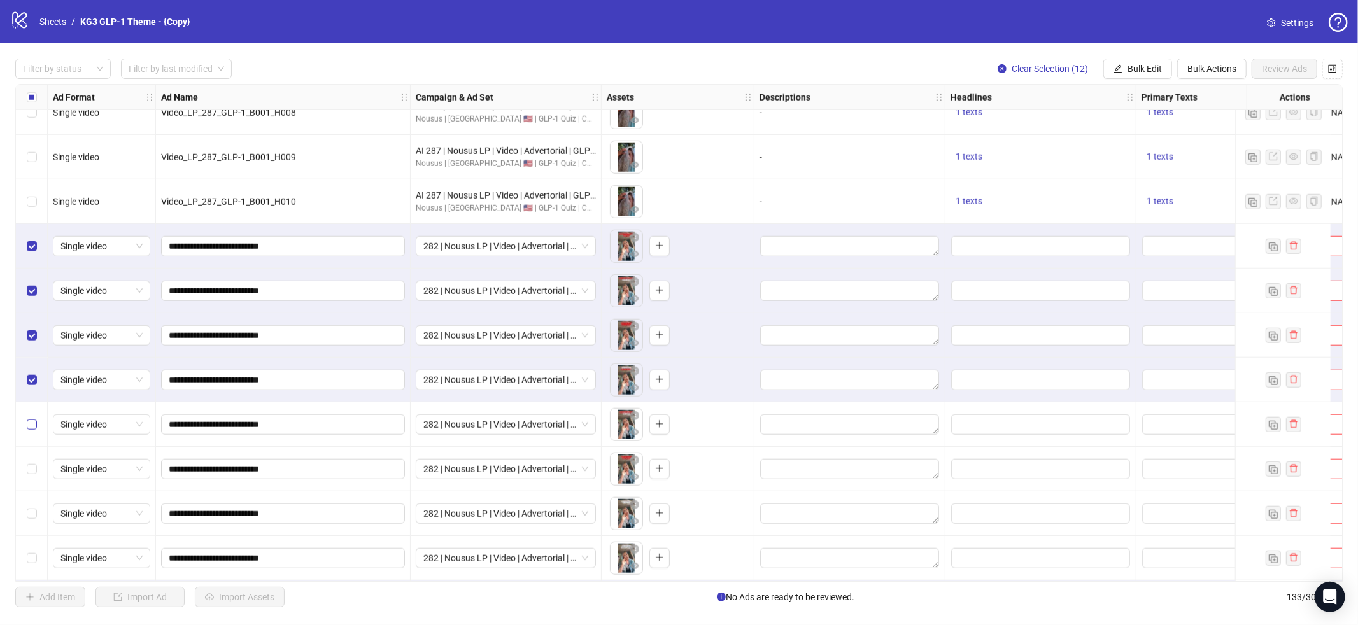
click at [36, 413] on div "Select row 122" at bounding box center [32, 424] width 32 height 45
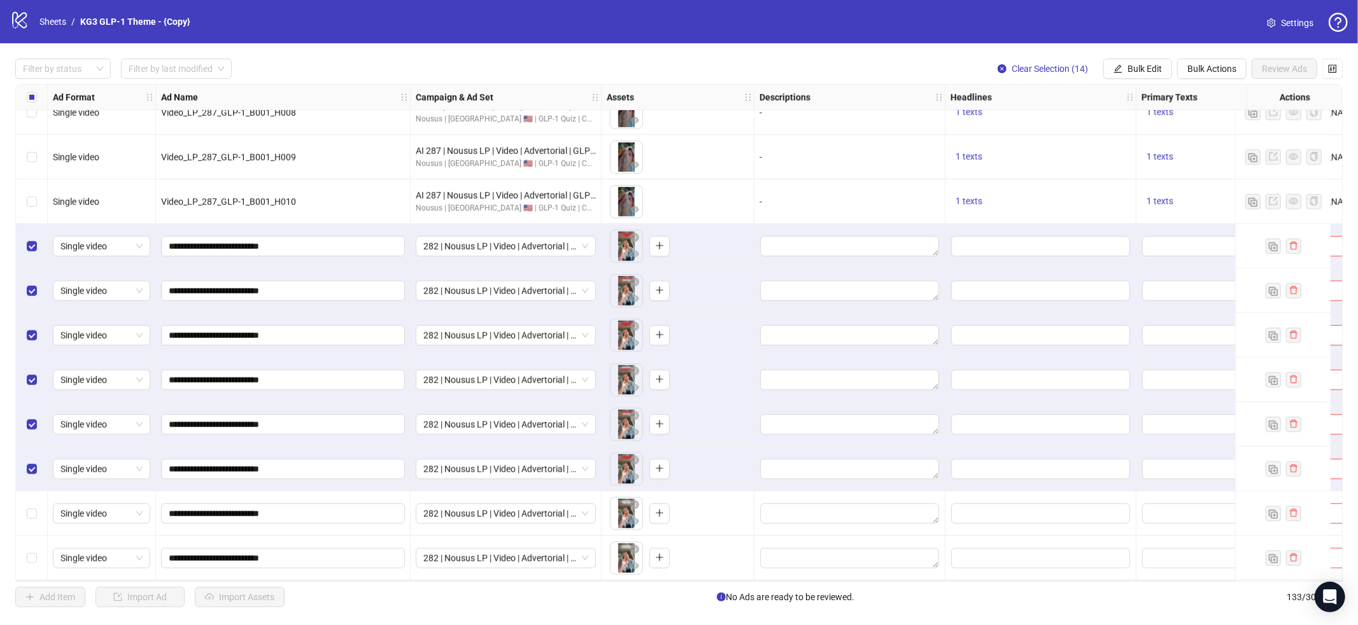
click at [24, 528] on div "Select row 124" at bounding box center [32, 513] width 32 height 45
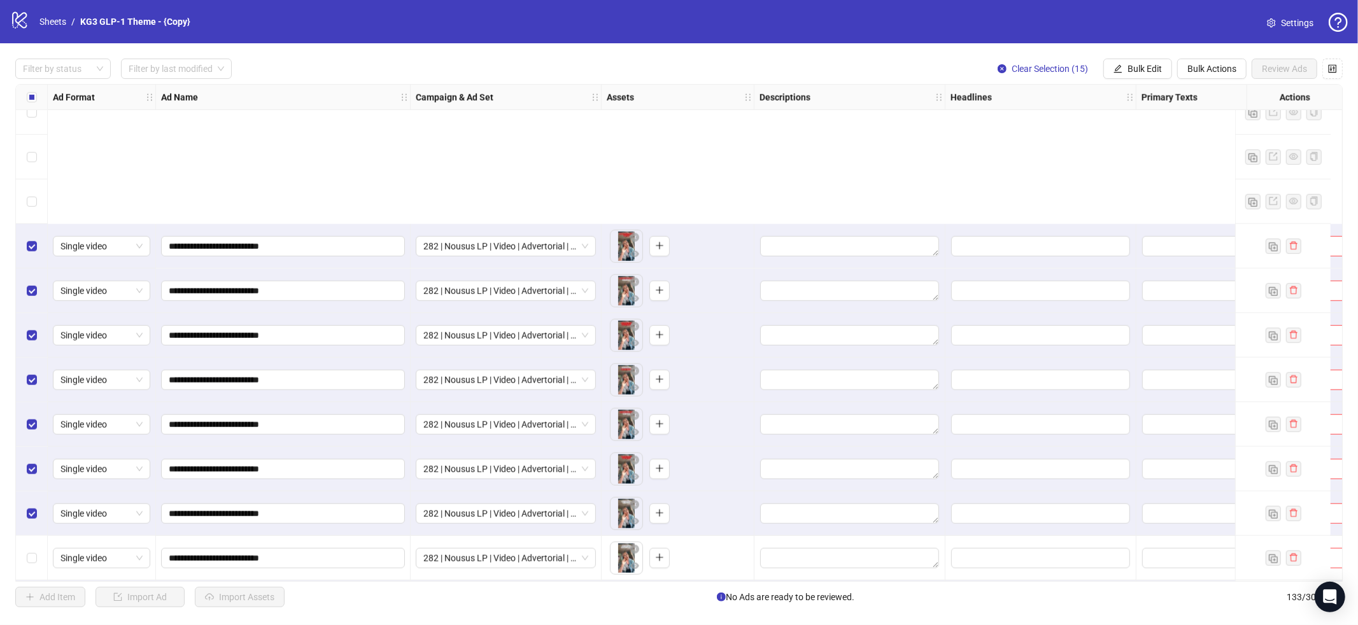
scroll to position [5389, 0]
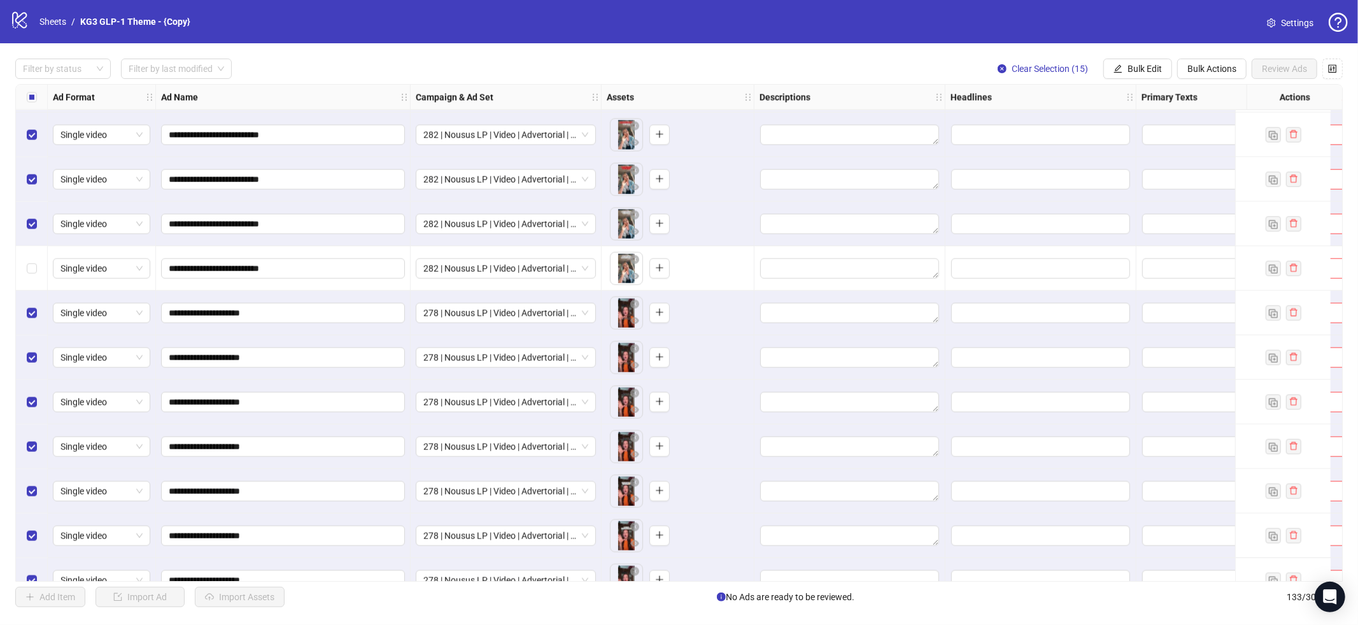
click at [29, 250] on div "Select row 125" at bounding box center [32, 268] width 32 height 45
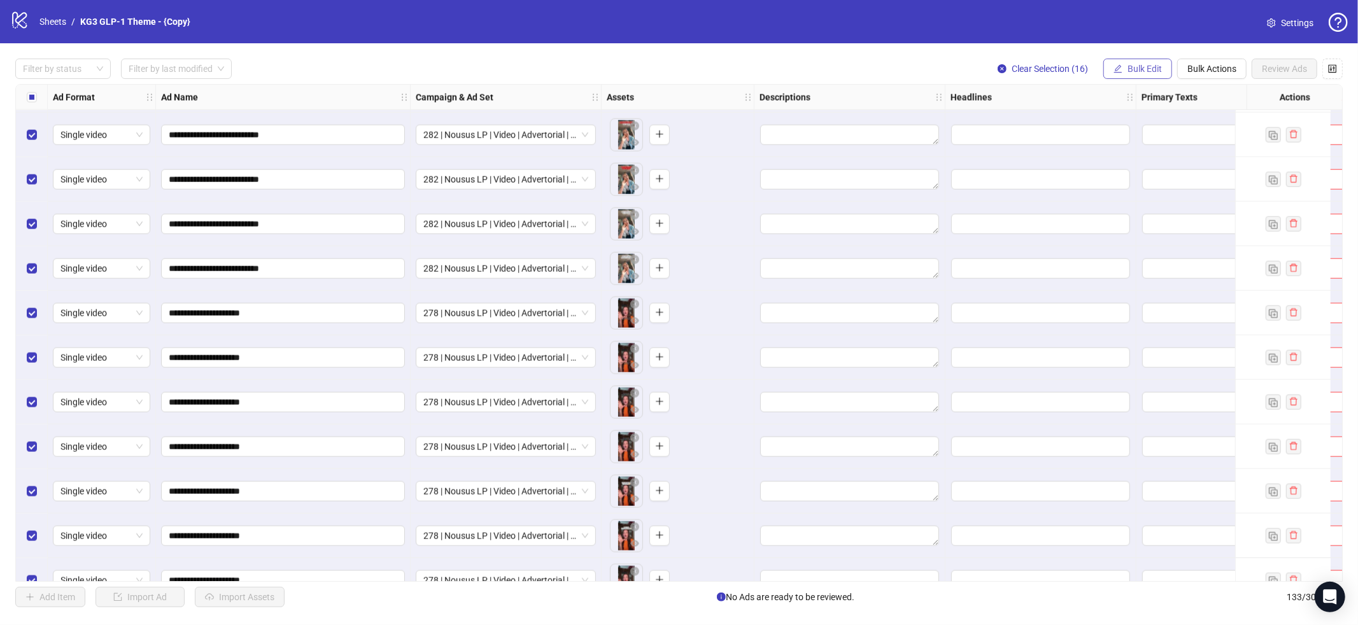
click at [1139, 72] on span "Bulk Edit" at bounding box center [1144, 69] width 34 height 10
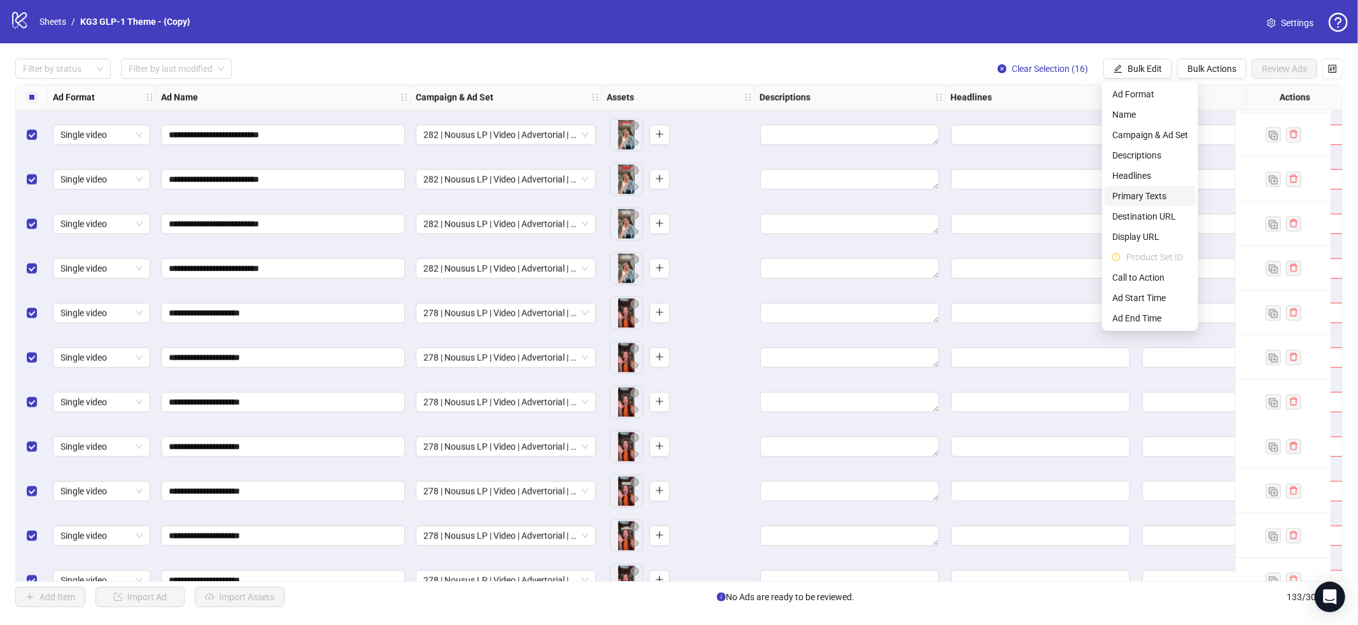
click at [1145, 190] on span "Primary Texts" at bounding box center [1150, 196] width 76 height 14
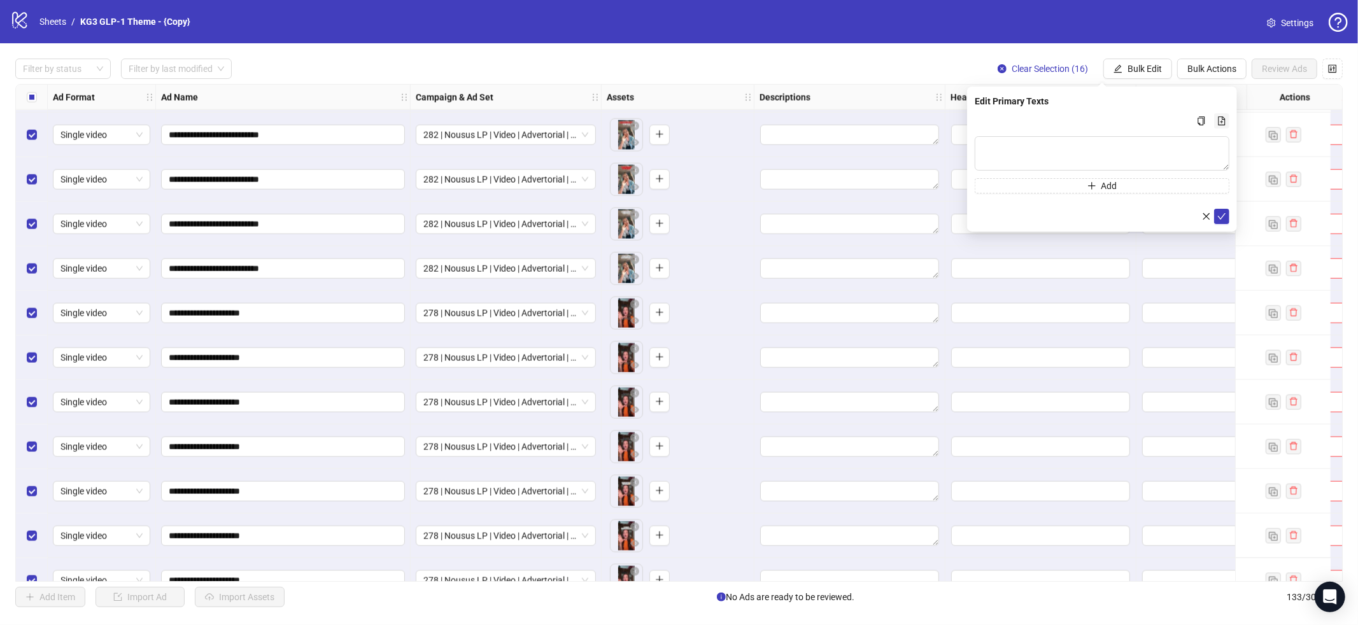
click at [1224, 116] on button "Multi-text input container - paste or copy values" at bounding box center [1221, 120] width 15 height 15
type textarea "**********"
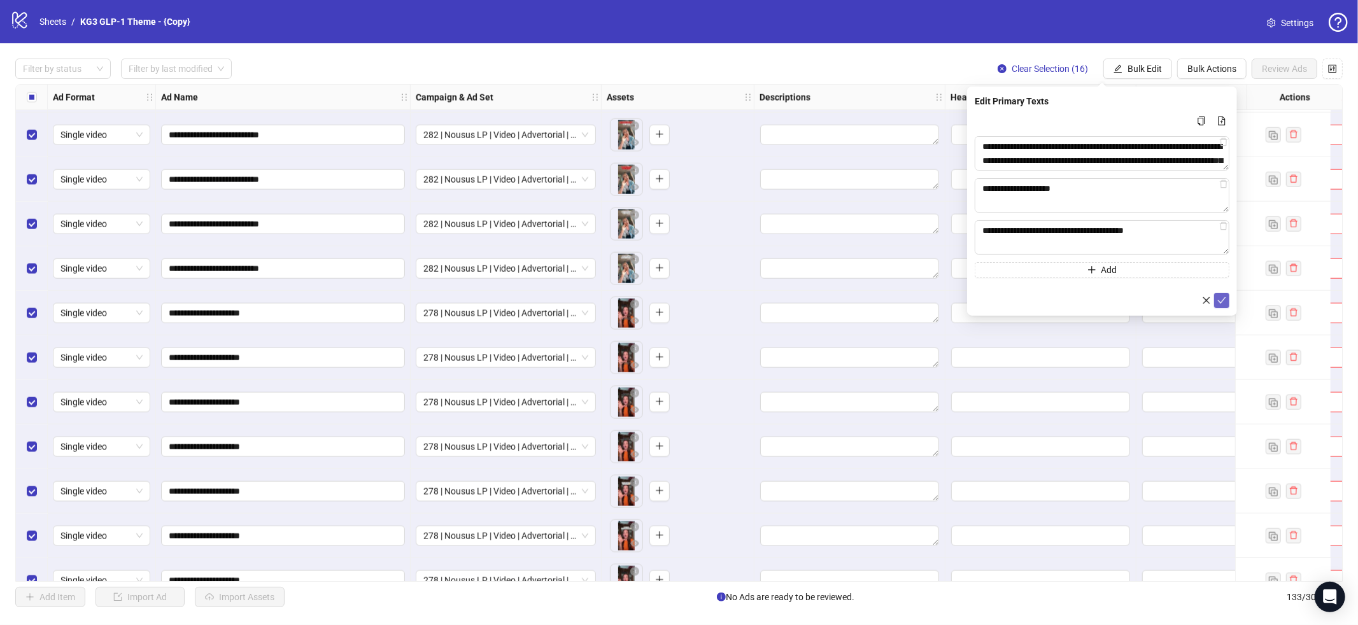
click at [1216, 295] on button "submit" at bounding box center [1221, 300] width 15 height 15
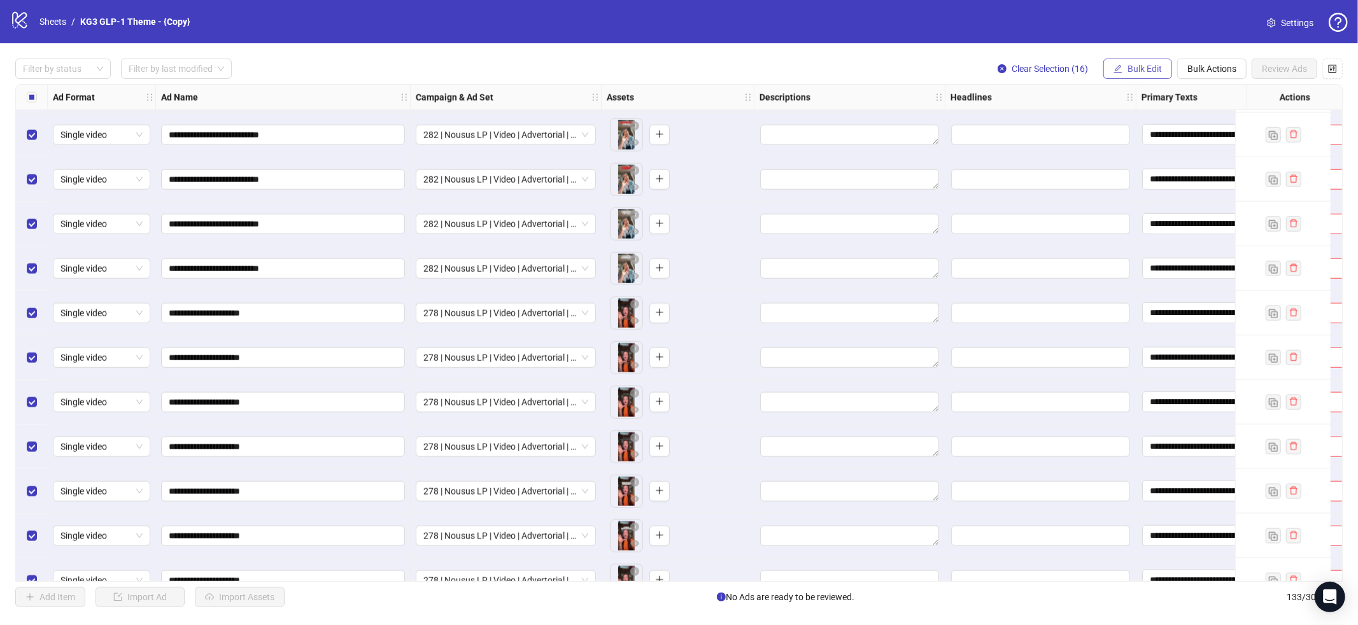
click at [1136, 65] on span "Bulk Edit" at bounding box center [1144, 69] width 34 height 10
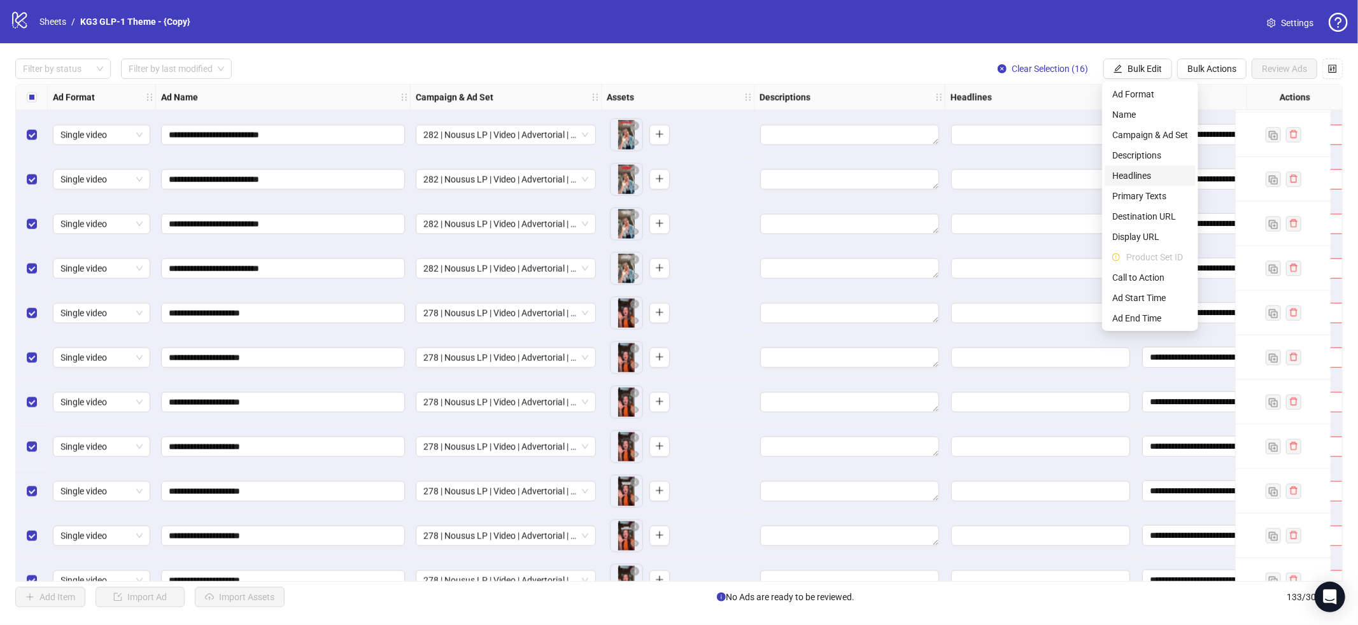
click at [1148, 172] on span "Headlines" at bounding box center [1150, 176] width 76 height 14
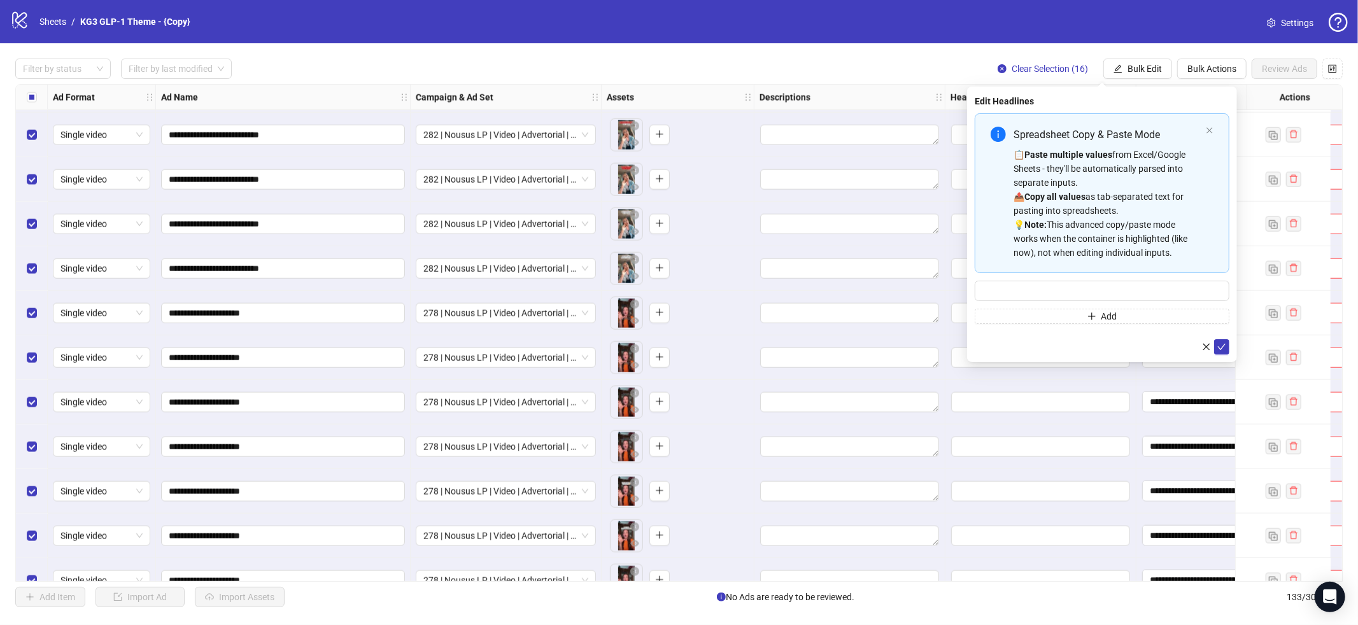
click at [1143, 168] on div "📋 Paste multiple values from Excel/Google Sheets - they'll be automatically par…" at bounding box center [1106, 204] width 187 height 112
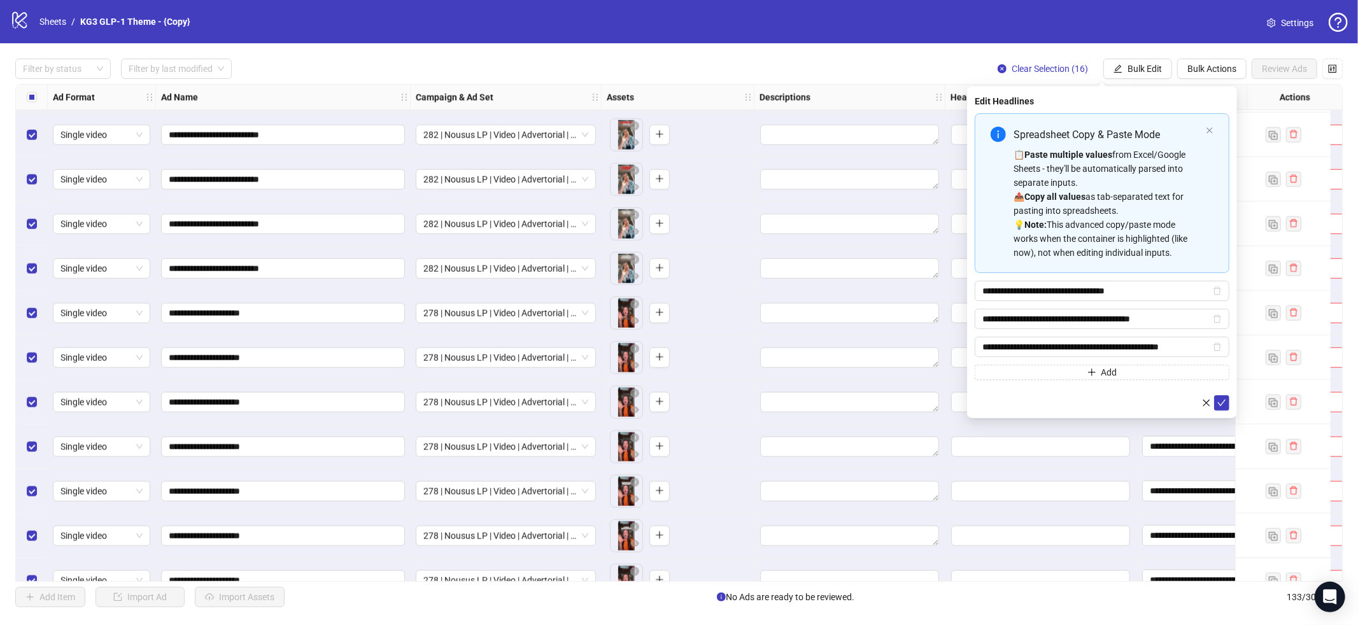
click at [1225, 391] on form "**********" at bounding box center [1102, 261] width 255 height 297
click at [1223, 398] on button "submit" at bounding box center [1221, 402] width 15 height 15
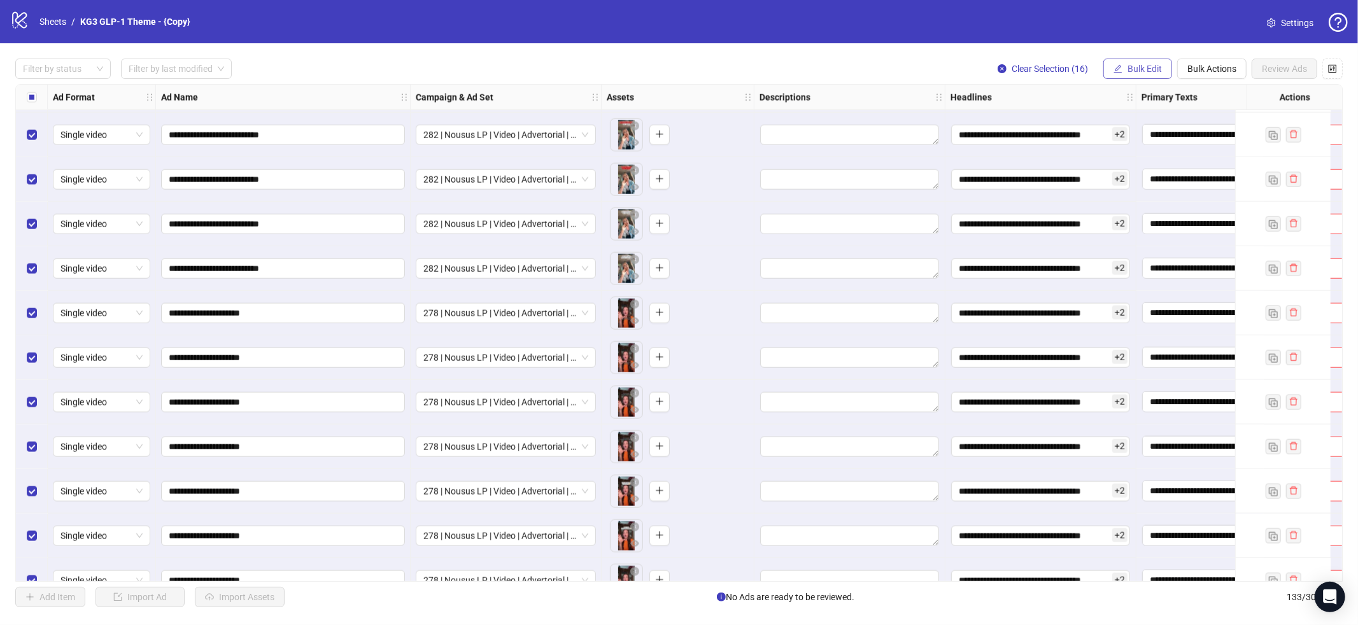
click at [1148, 59] on button "Bulk Edit" at bounding box center [1137, 69] width 69 height 20
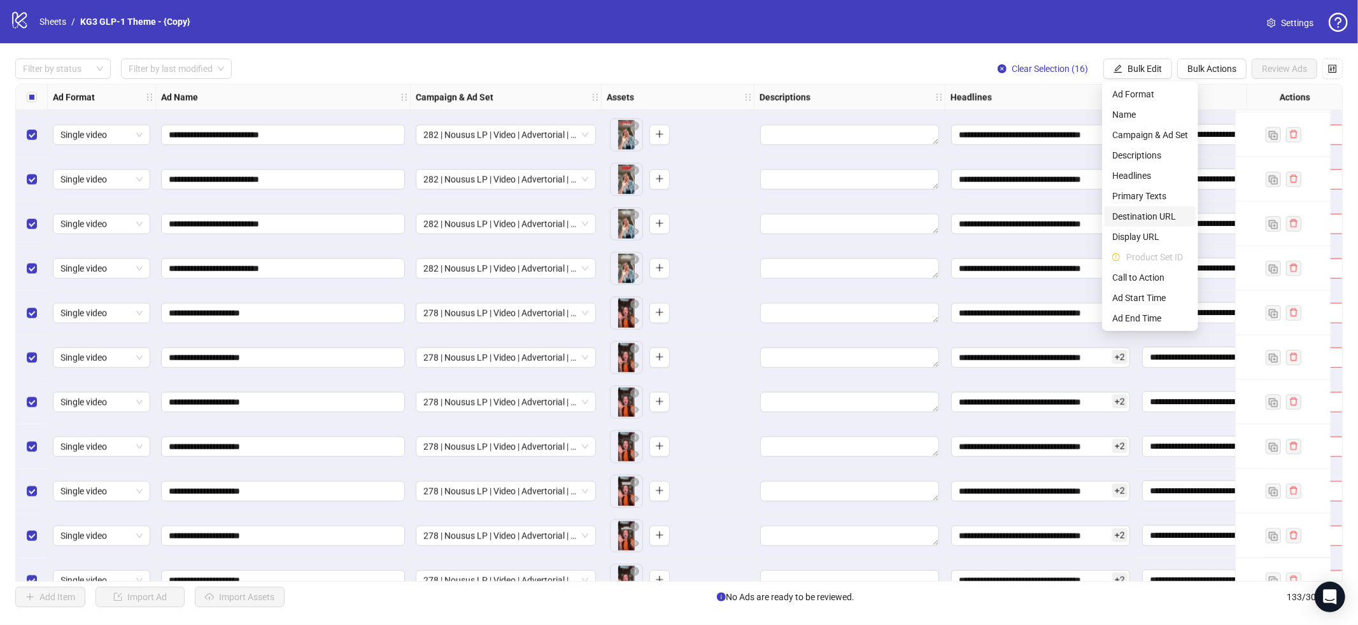
click at [1143, 215] on span "Destination URL" at bounding box center [1150, 216] width 76 height 14
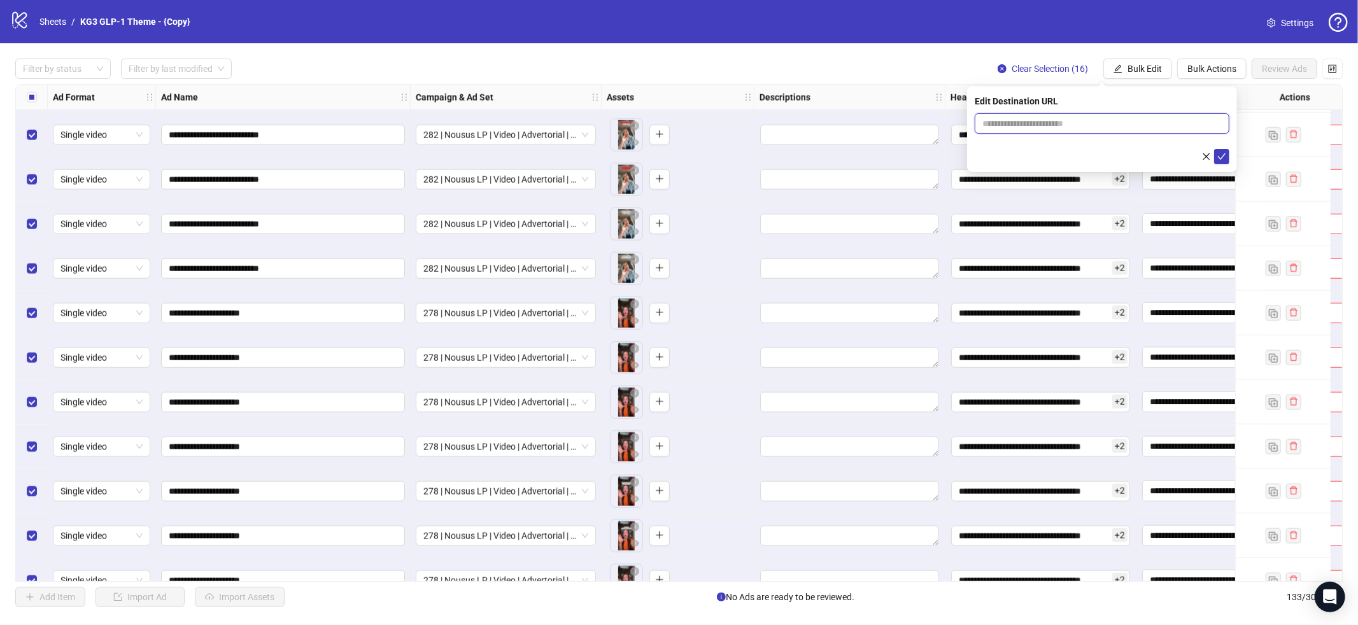
click at [1071, 118] on input "text" at bounding box center [1096, 123] width 229 height 14
paste input "**********"
type input "**********"
click at [1220, 162] on button "submit" at bounding box center [1221, 156] width 15 height 15
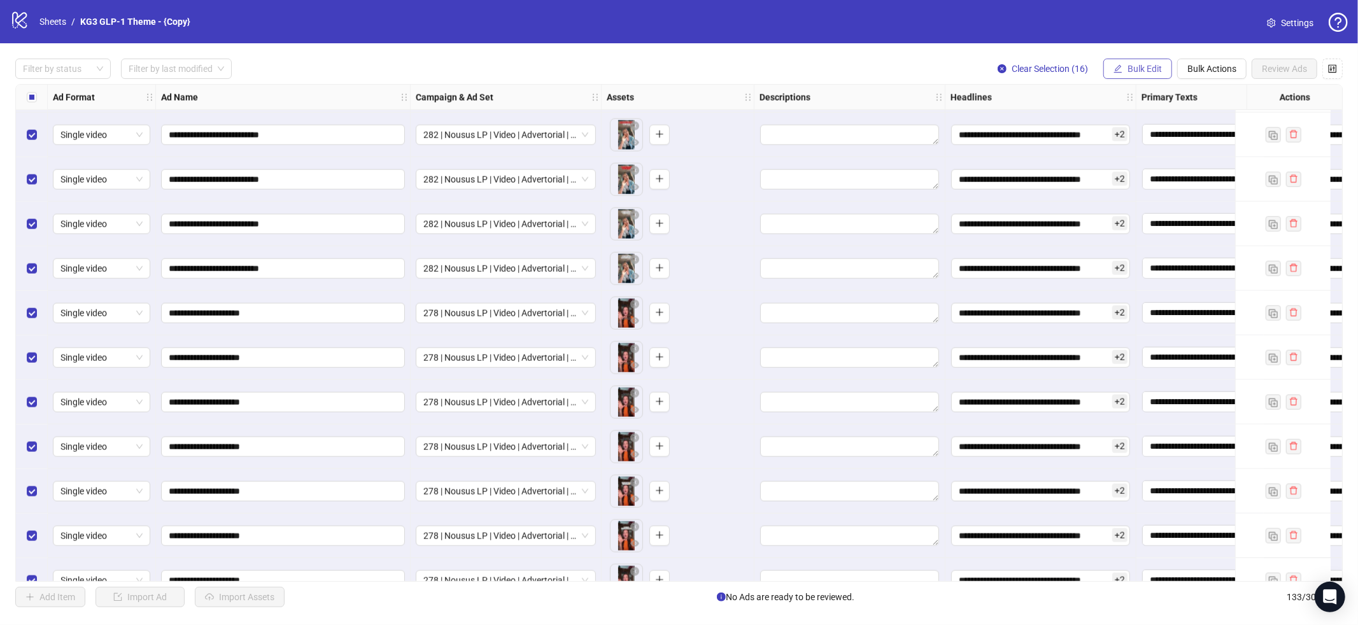
click at [1127, 72] on span "Bulk Edit" at bounding box center [1144, 69] width 34 height 10
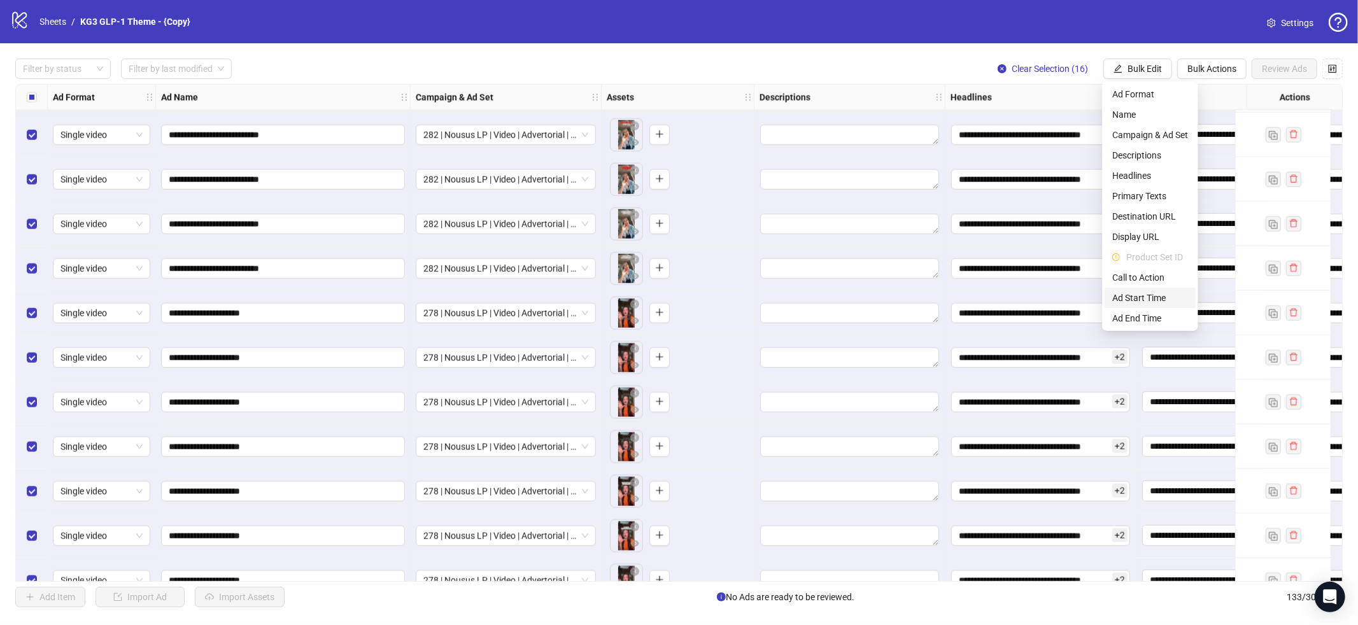
click at [1140, 271] on li "Call to Action" at bounding box center [1149, 277] width 91 height 20
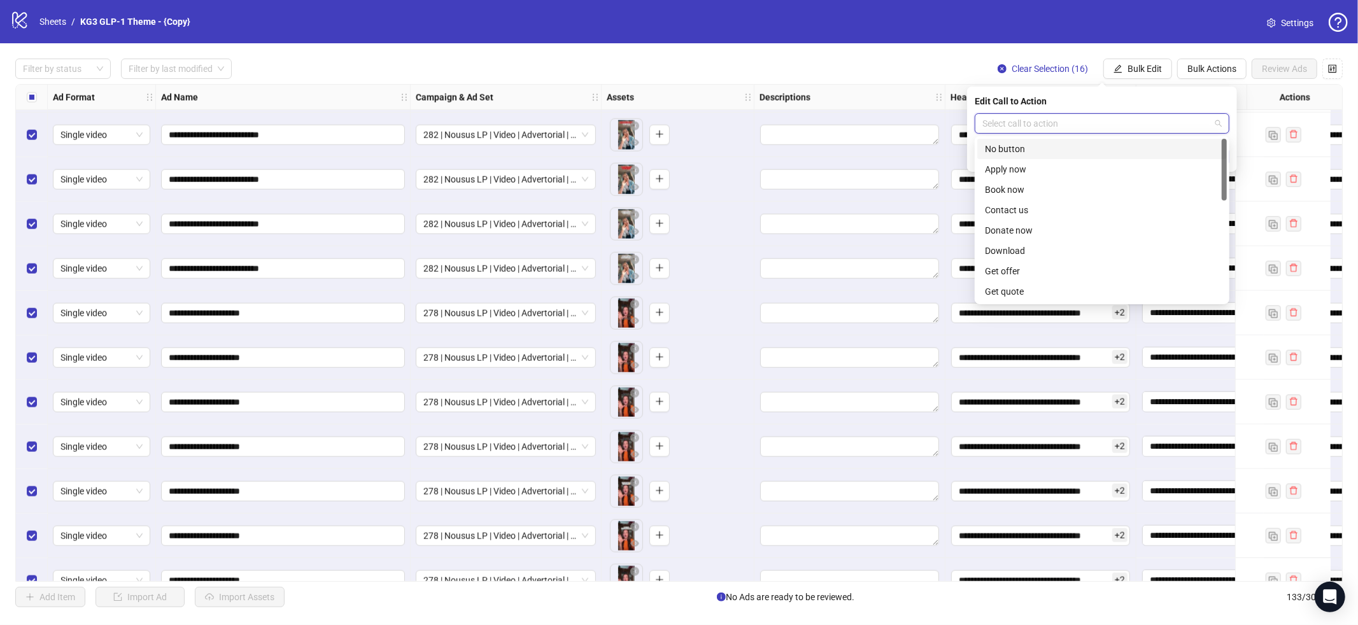
click at [1174, 130] on input "search" at bounding box center [1096, 123] width 228 height 19
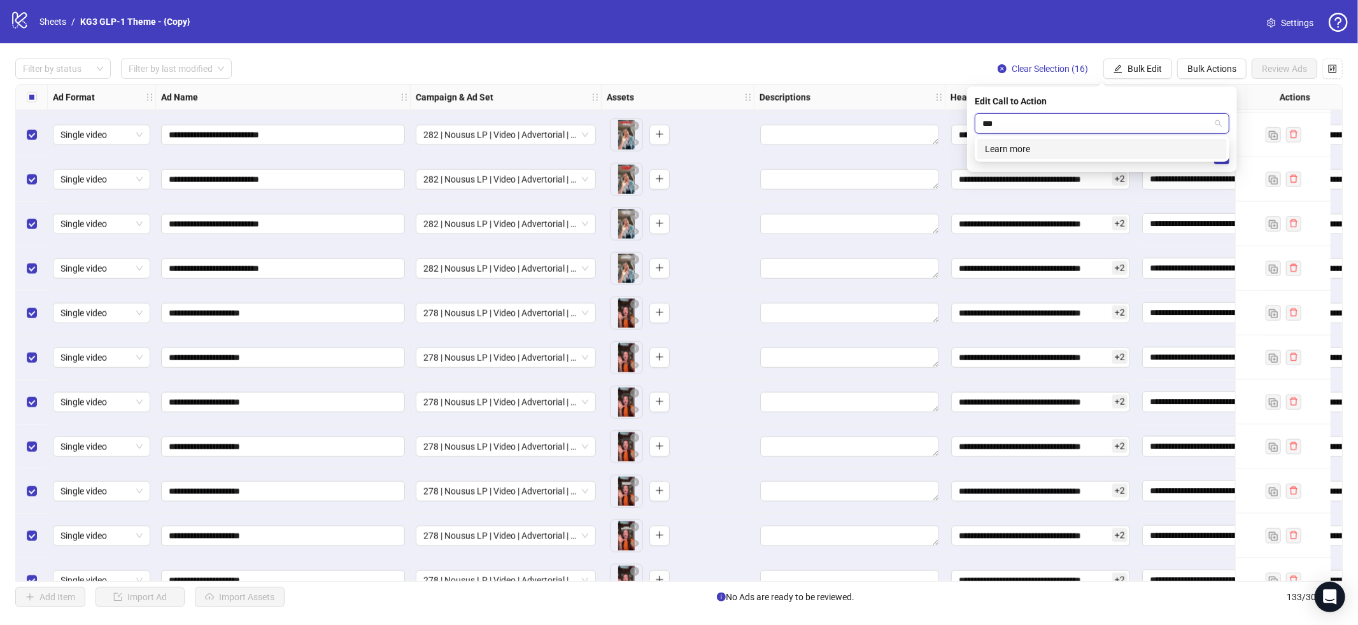
type input "****"
click at [1115, 142] on div "Learn more" at bounding box center [1102, 149] width 234 height 14
click at [1215, 156] on button "submit" at bounding box center [1221, 156] width 15 height 15
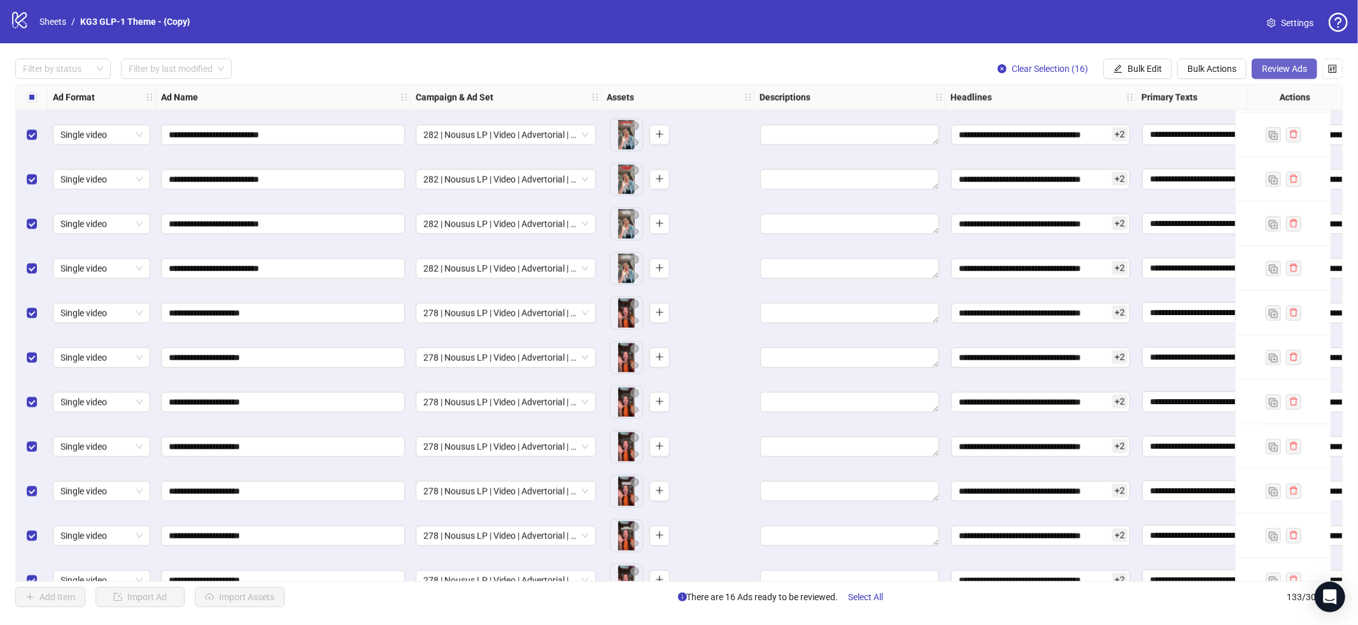
click at [1266, 73] on span "Review Ads" at bounding box center [1284, 69] width 45 height 10
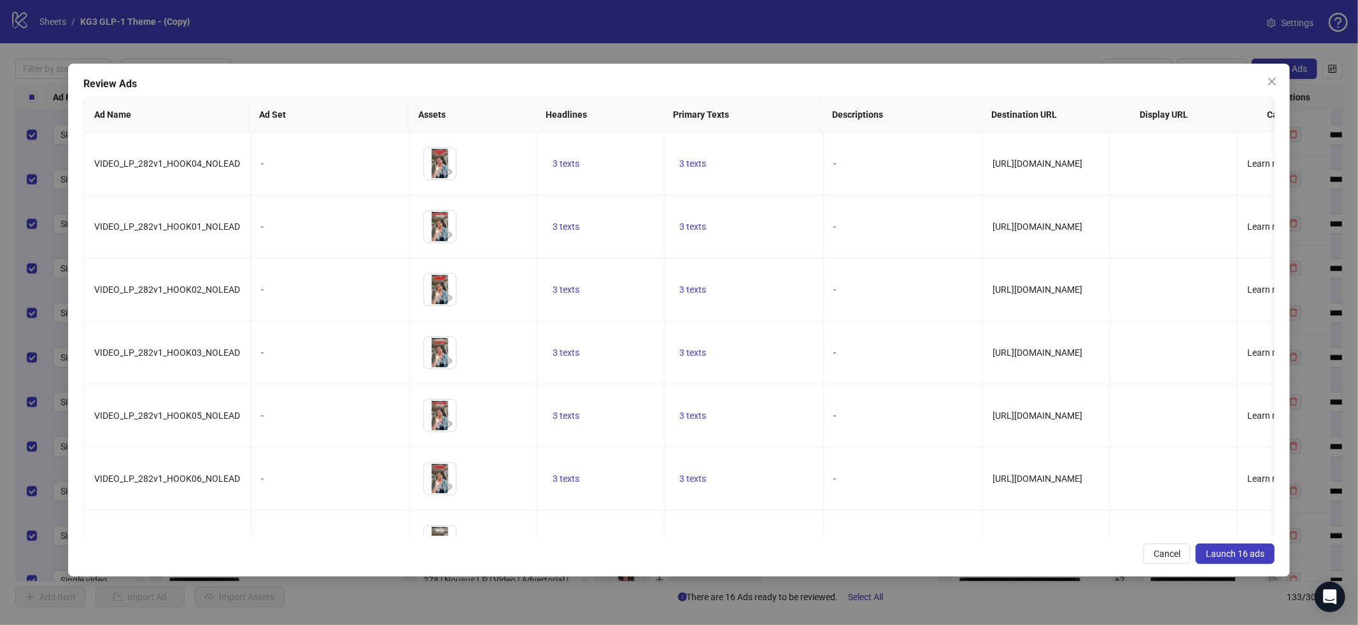
click at [1223, 546] on button "Launch 16 ads" at bounding box center [1234, 554] width 79 height 20
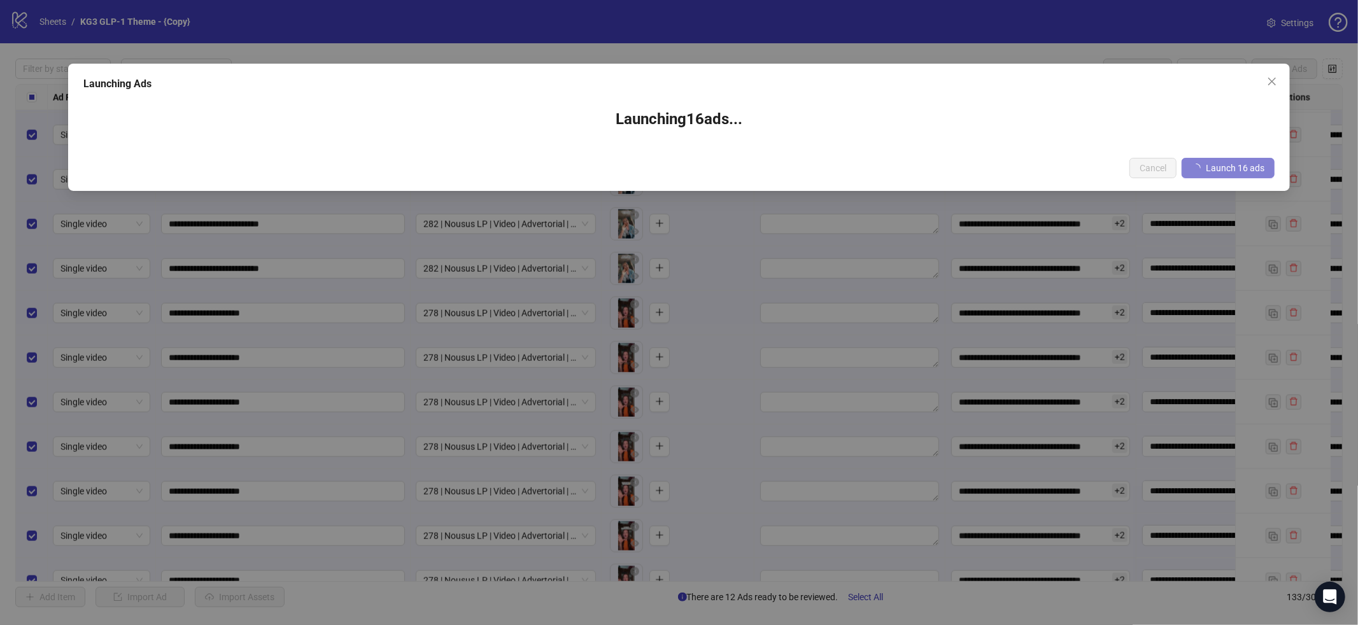
scroll to position [5392, 0]
